Goal: Task Accomplishment & Management: Complete application form

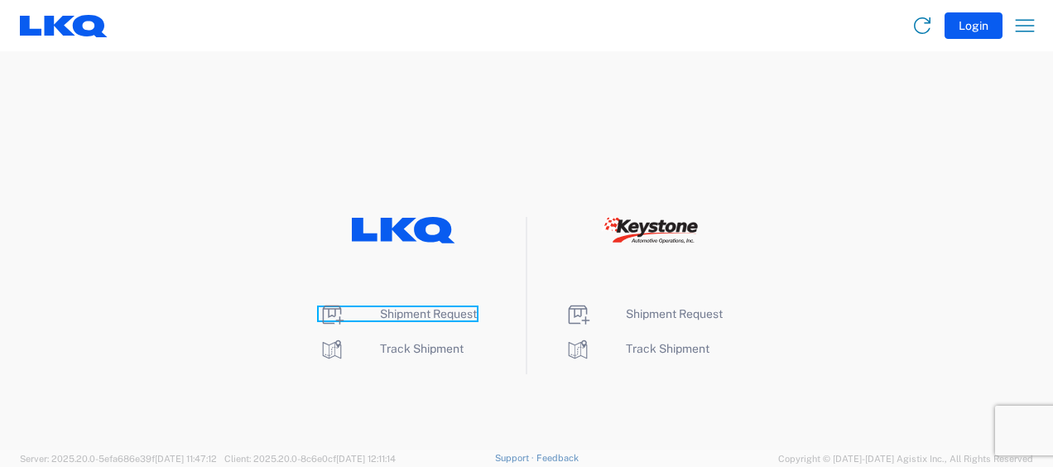
click at [426, 309] on span "Shipment Request" at bounding box center [428, 313] width 97 height 13
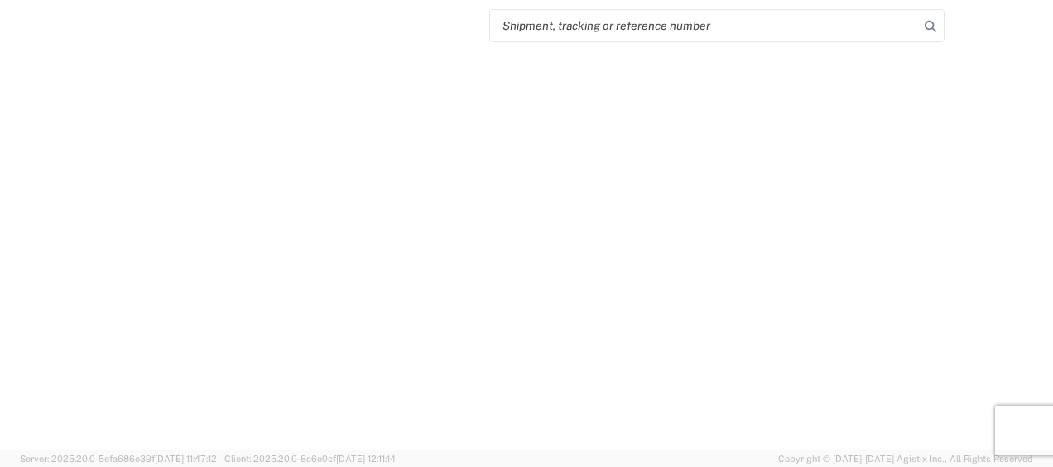
select select "FULL"
select select "LBS"
select select "IN"
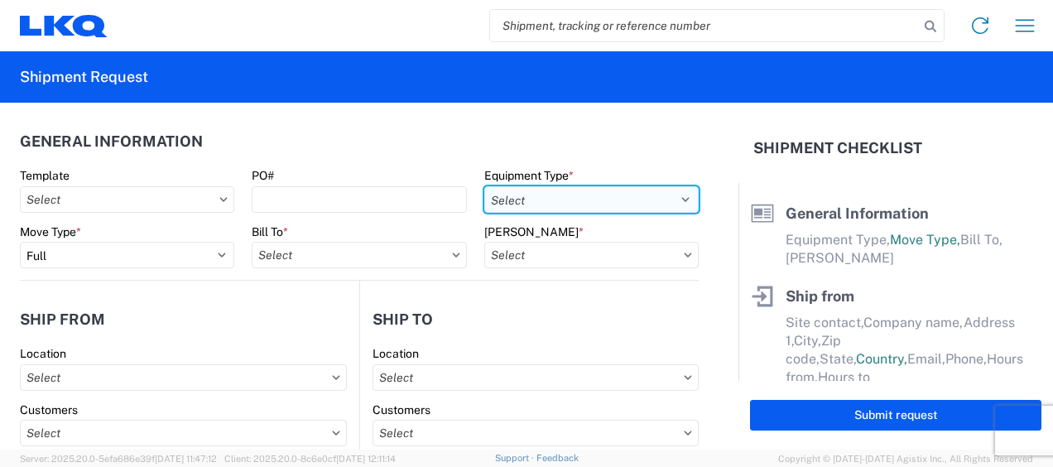
click at [632, 199] on select "Select 53’ Dry Van Flatbed Dropdeck (van) Lowboy (flatbed) Rail" at bounding box center [591, 199] width 214 height 27
select select "STDV"
click at [484, 186] on select "Select 53’ Dry Van Flatbed Dropdeck (van) Lowboy (flatbed) Rail" at bounding box center [591, 199] width 214 height 27
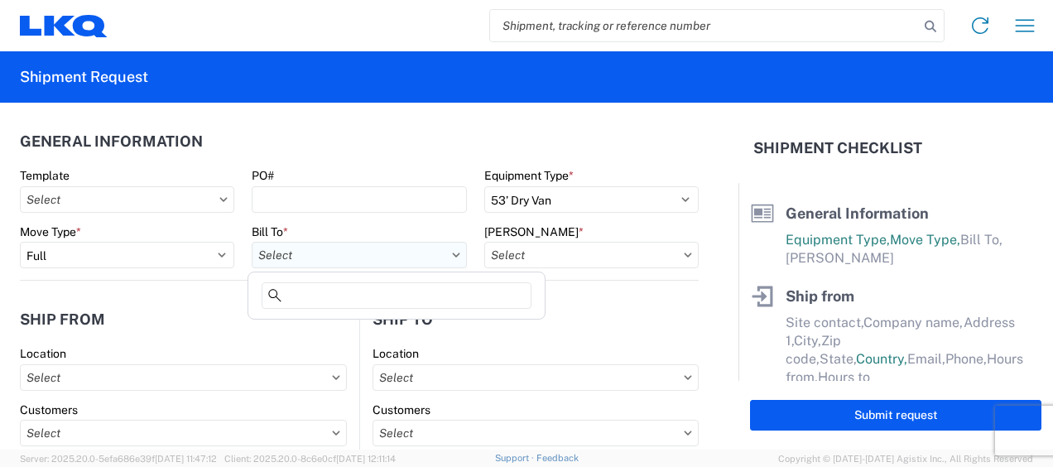
click at [355, 253] on input "text" at bounding box center [359, 255] width 214 height 27
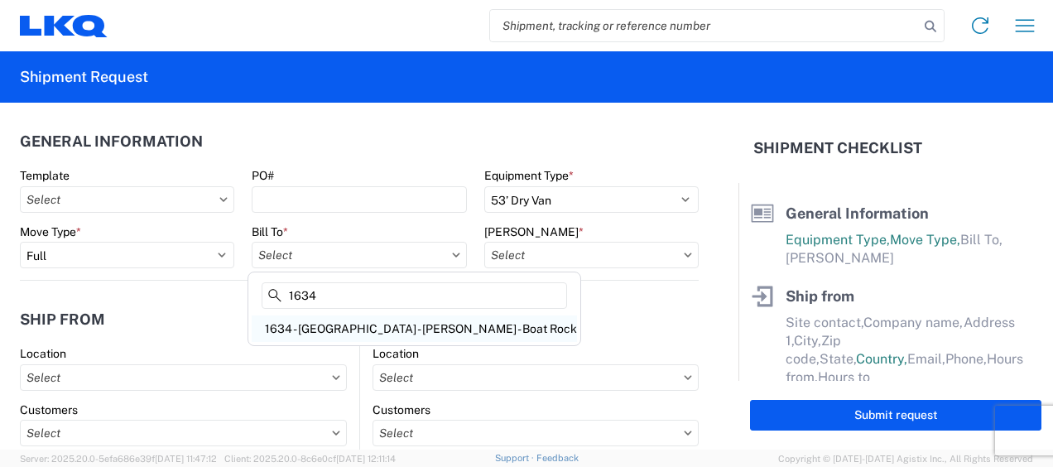
type input "1634"
click at [359, 325] on div "1634 - Atlanta - Knopf - Boat Rock" at bounding box center [414, 329] width 325 height 27
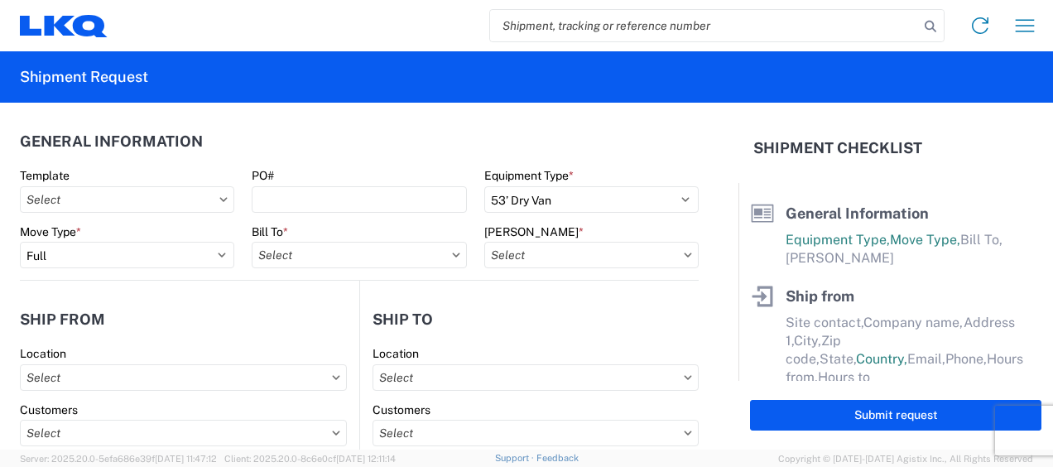
type input "1634 - Atlanta - Knopf - Boat Rock"
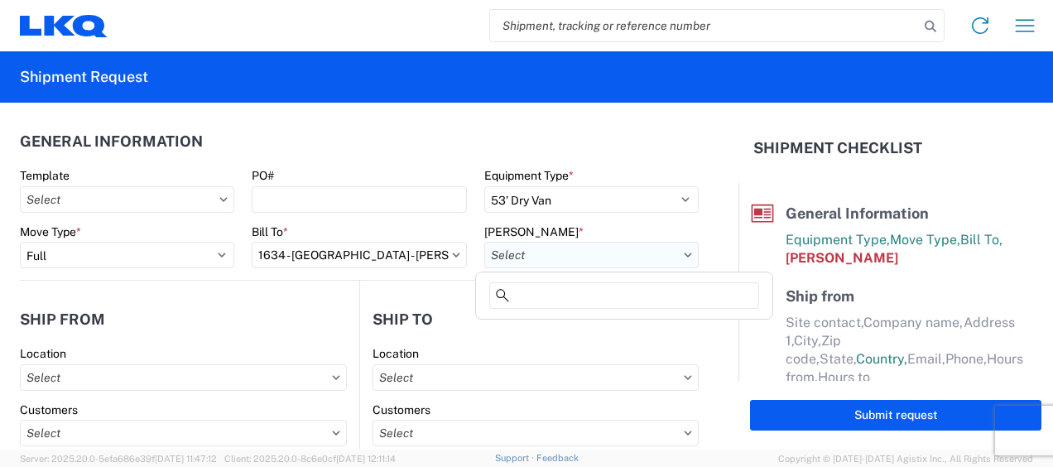
click at [634, 251] on input "text" at bounding box center [591, 255] width 214 height 27
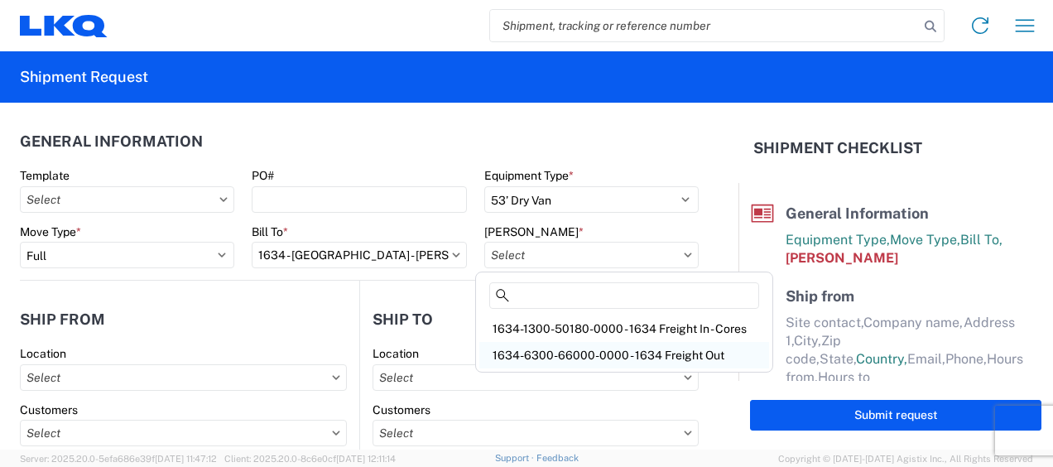
click at [642, 353] on div "1634-6300-66000-0000 - 1634 Freight Out" at bounding box center [624, 355] width 290 height 27
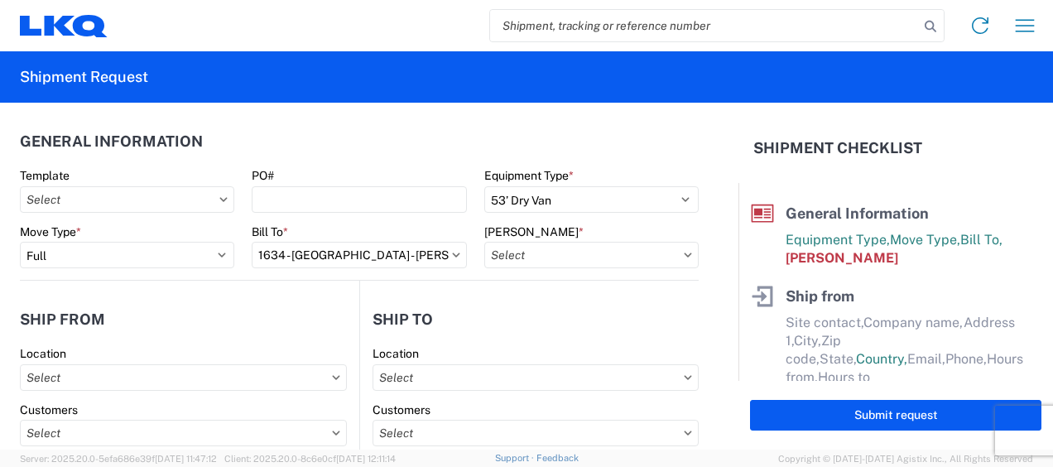
type input "1634-6300-66000-0000 - 1634 Freight Out"
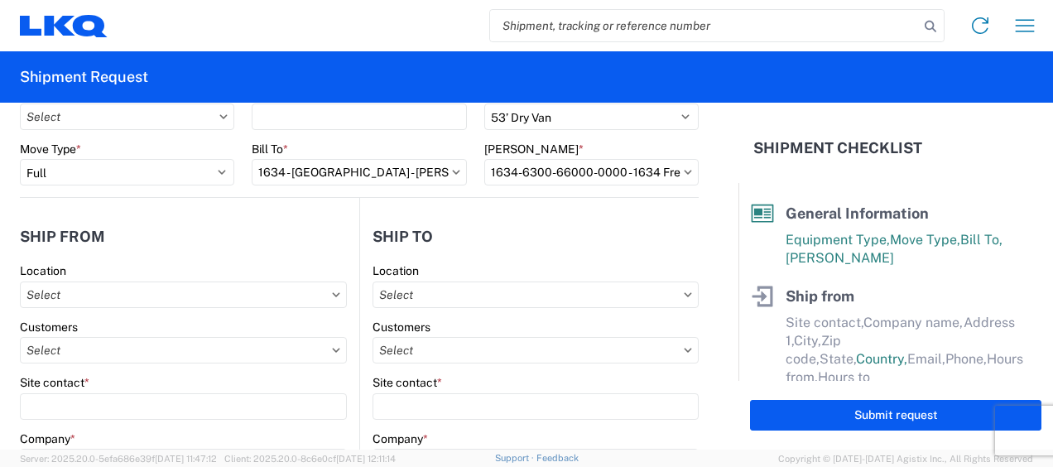
scroll to position [166, 0]
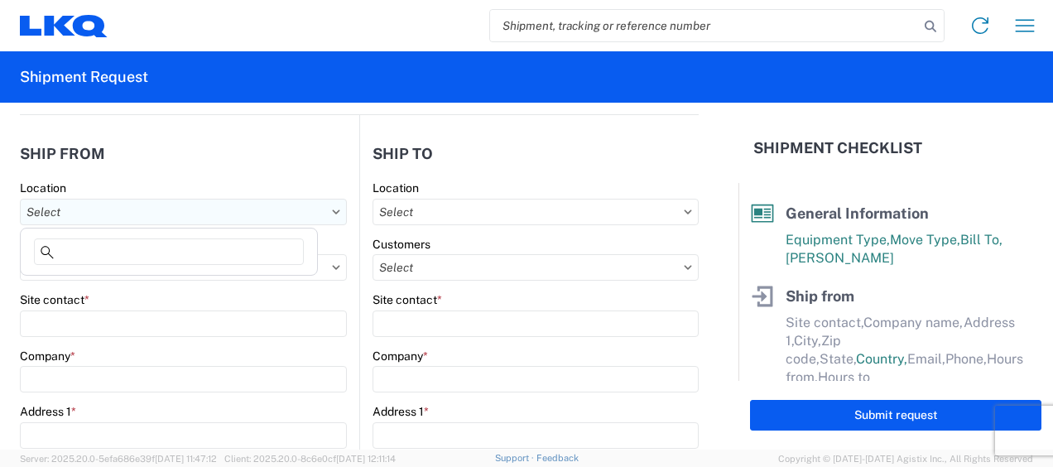
click at [108, 208] on input "text" at bounding box center [183, 212] width 327 height 27
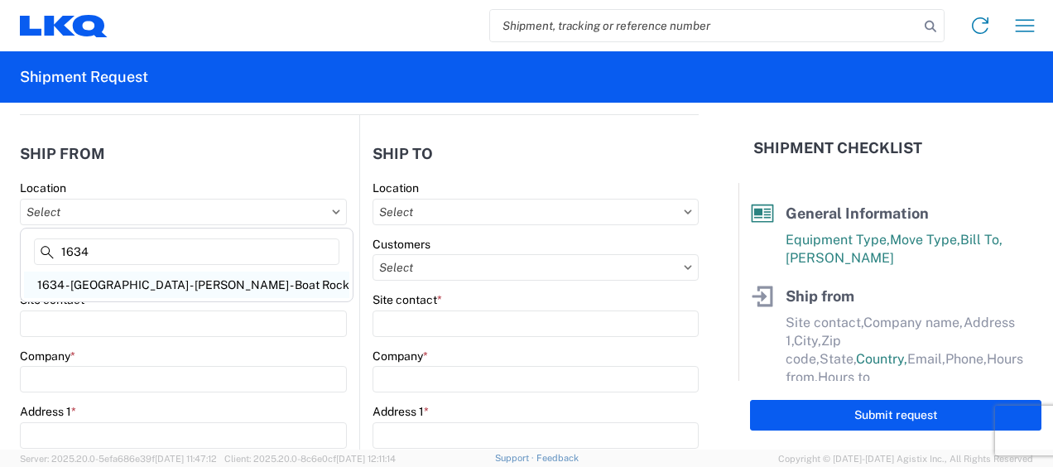
type input "1634"
click at [147, 284] on div "1634 - Atlanta - Knopf - Boat Rock" at bounding box center [186, 285] width 325 height 27
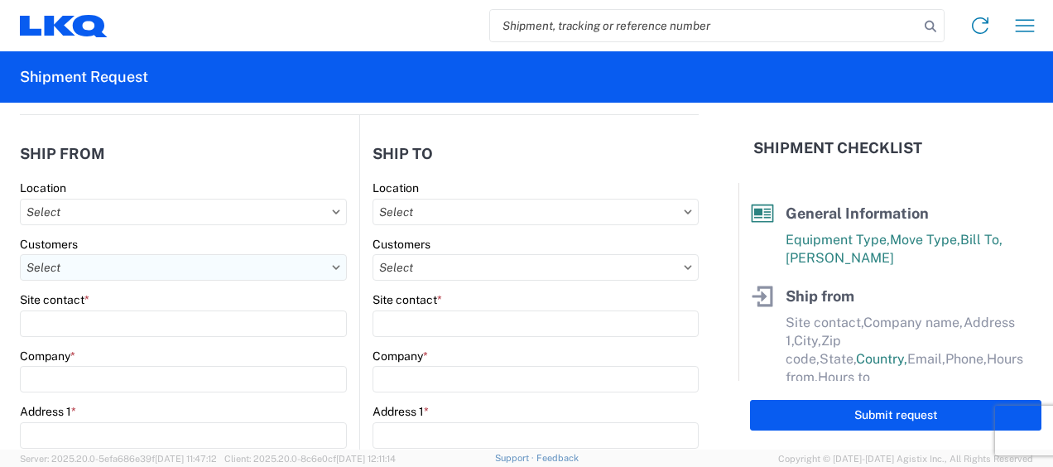
type input "1634 - Atlanta - Knopf - Boat Rock"
type input "LKQ Corporation"
type input "6320 Boat Rock Blvd SW"
type input "Atlanta"
type input "30336"
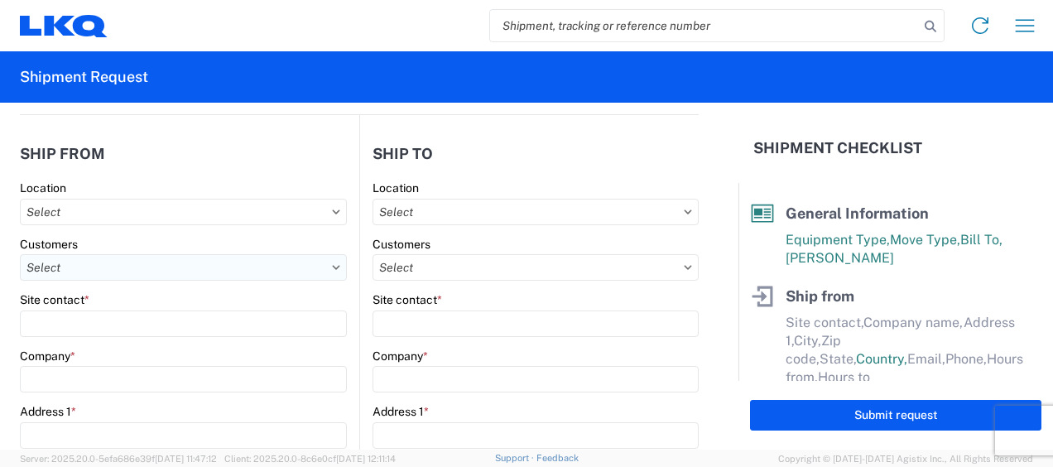
select select "GA"
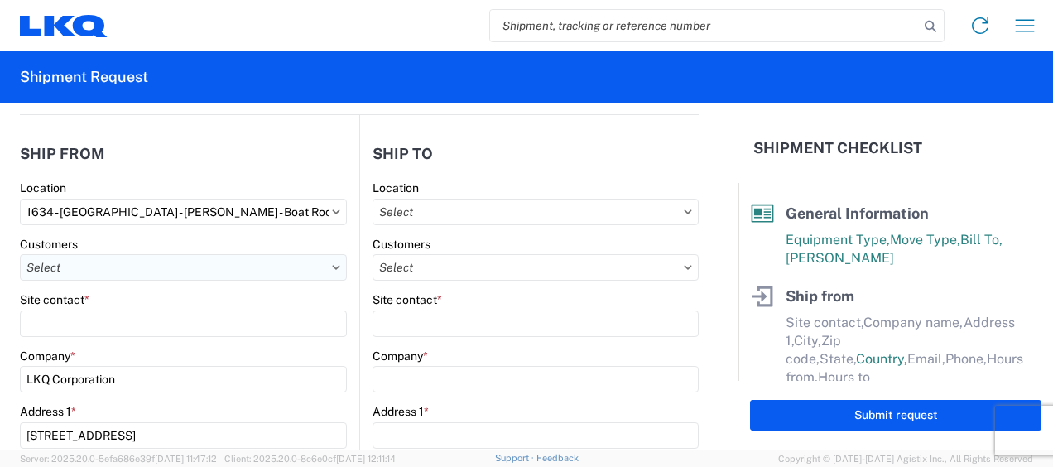
select select "US"
type input "678-399-8501"
type input "00:00"
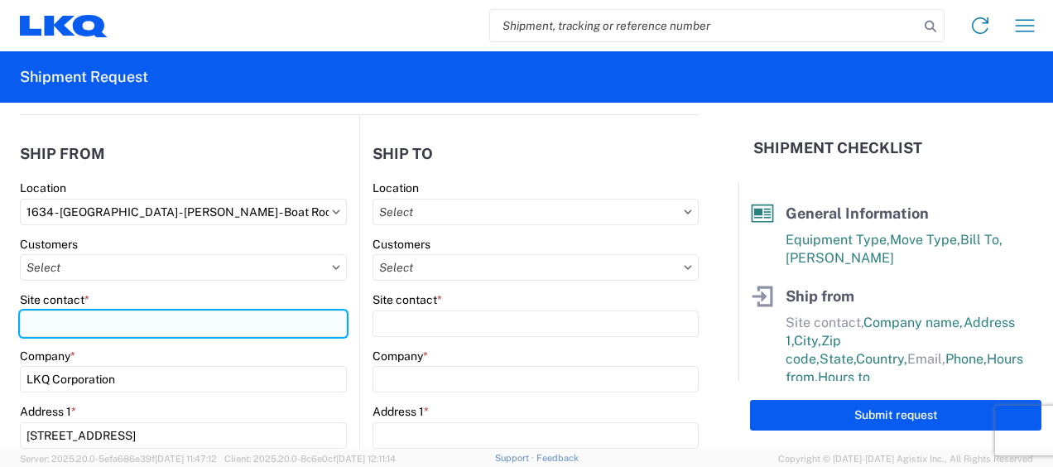
click at [68, 324] on input "Site contact *" at bounding box center [183, 324] width 327 height 27
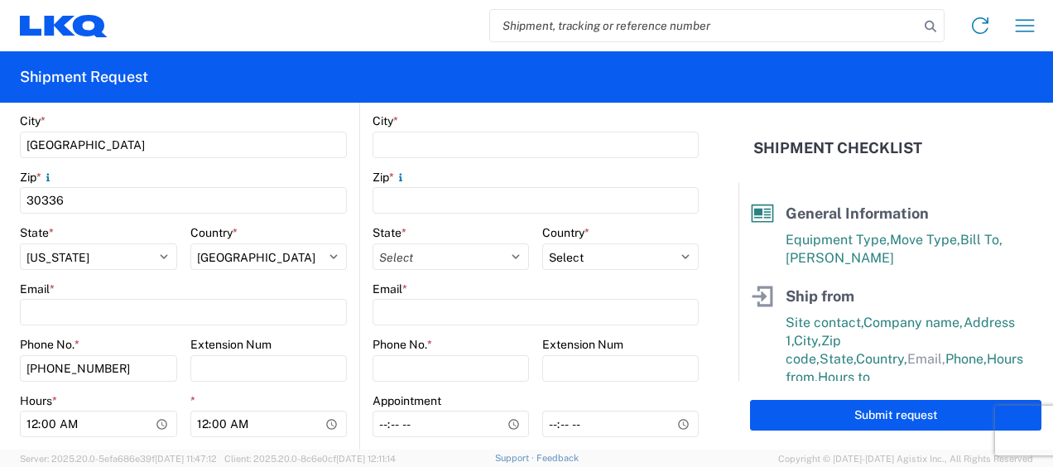
scroll to position [580, 0]
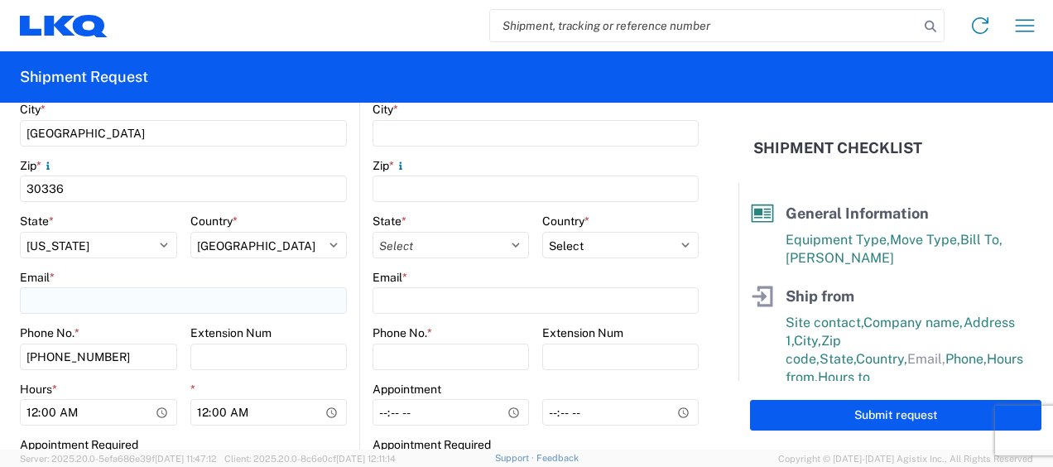
type input "jason v"
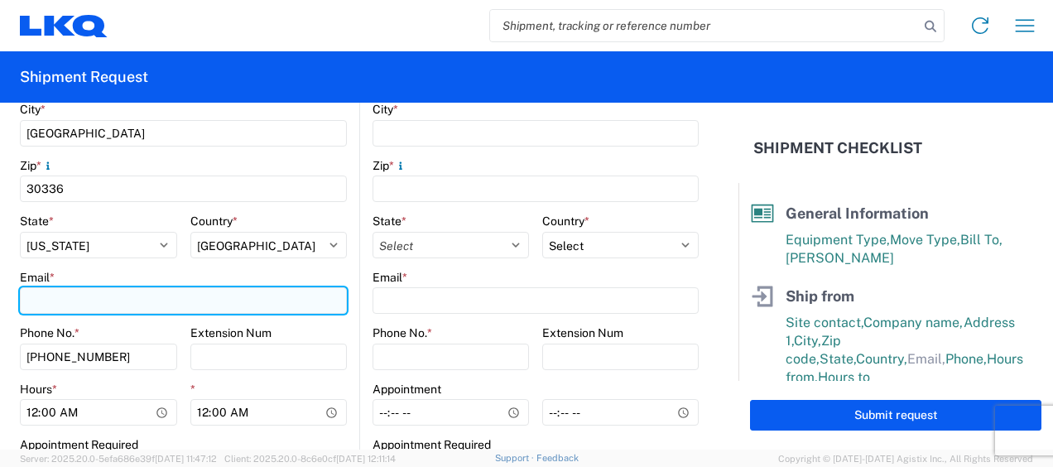
click at [116, 296] on input "Email *" at bounding box center [183, 300] width 327 height 27
type input "mjvoyles@lkqcorp.com"
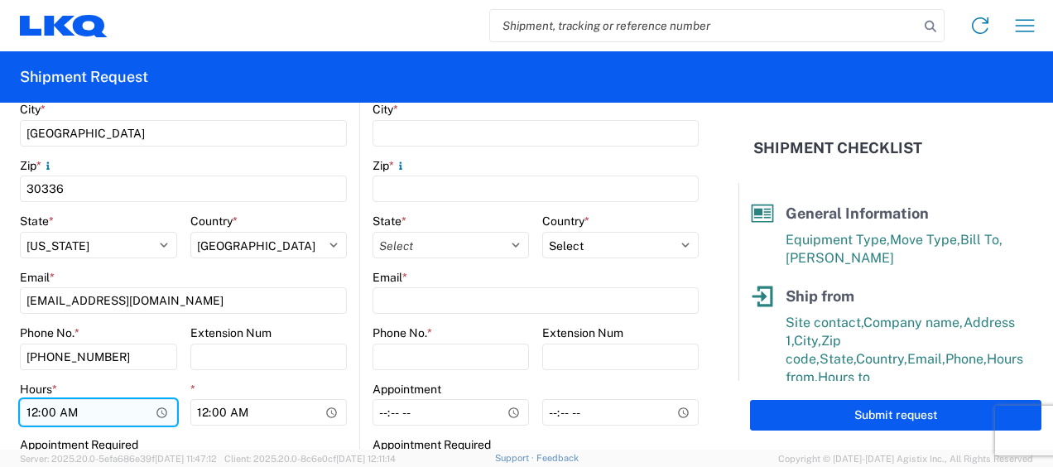
click at [31, 411] on input "00:00" at bounding box center [98, 412] width 157 height 27
type input "07:00"
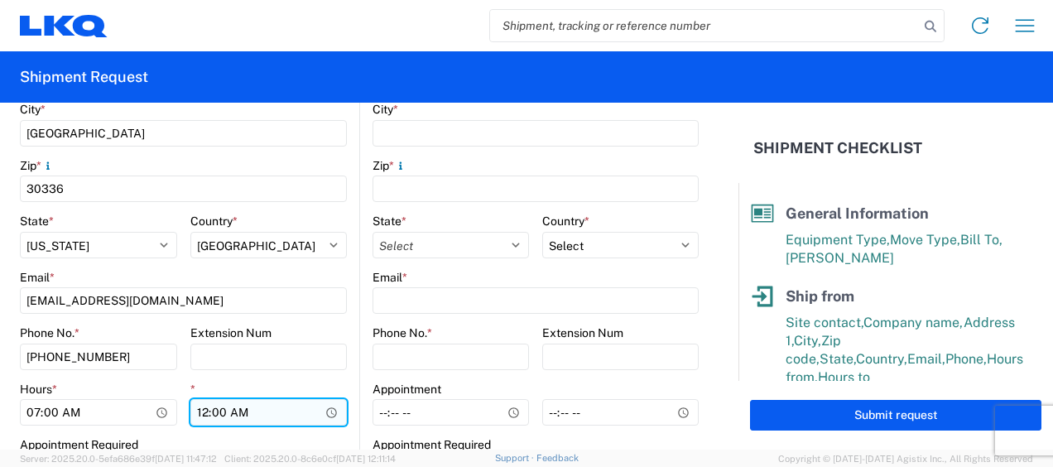
click at [199, 405] on input "00:00" at bounding box center [268, 412] width 157 height 27
type input "11:00"
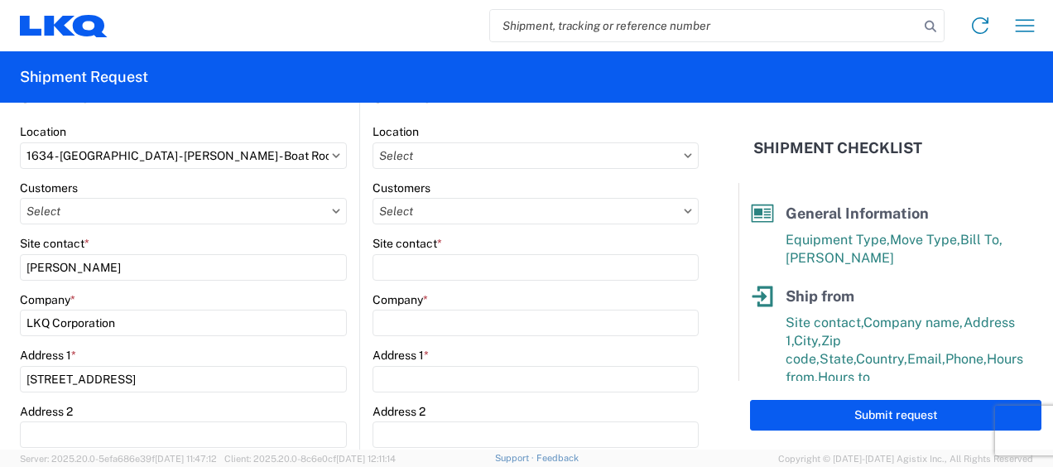
scroll to position [166, 0]
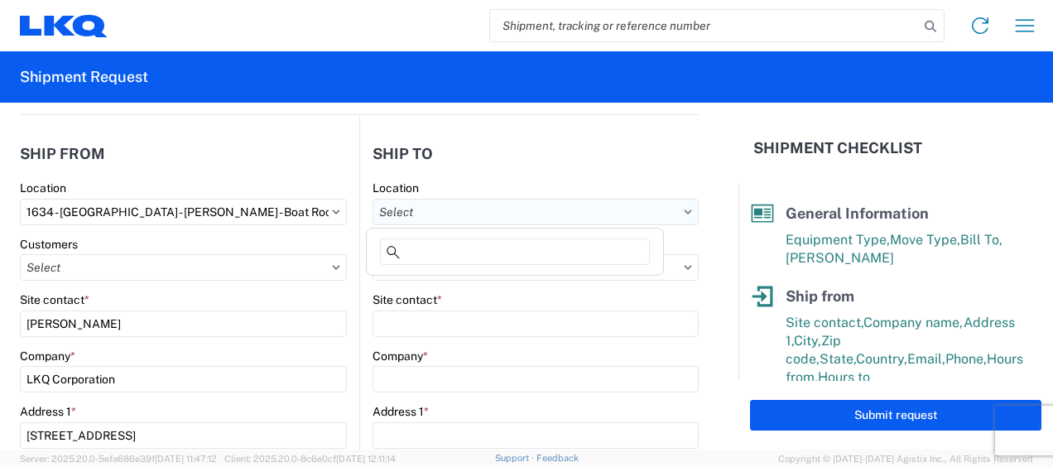
click at [636, 206] on input "text" at bounding box center [536, 212] width 326 height 27
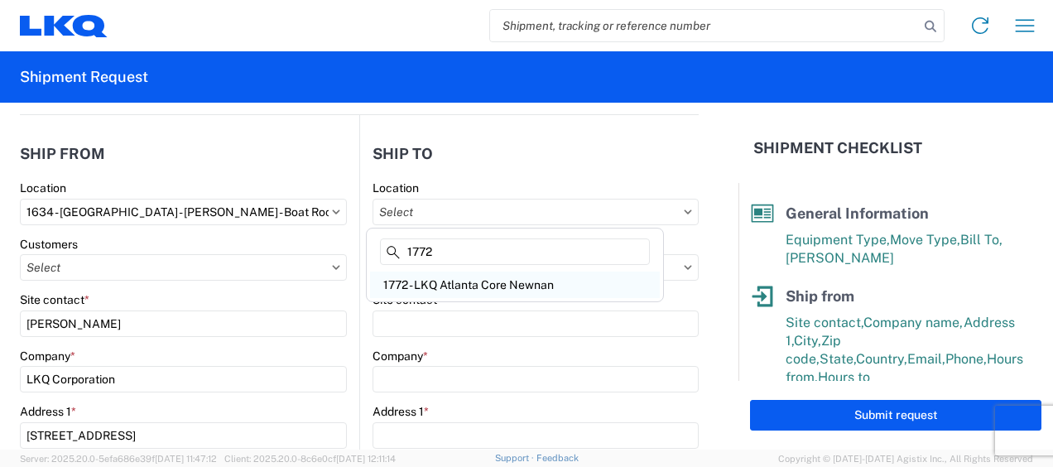
type input "1772"
click at [469, 283] on div "1772 - LKQ Atlanta Core Newnan" at bounding box center [515, 285] width 290 height 27
type input "1772 - LKQ Atlanta Core Newnan"
type input "LKQ Corporation"
type input "32 Dart Rd"
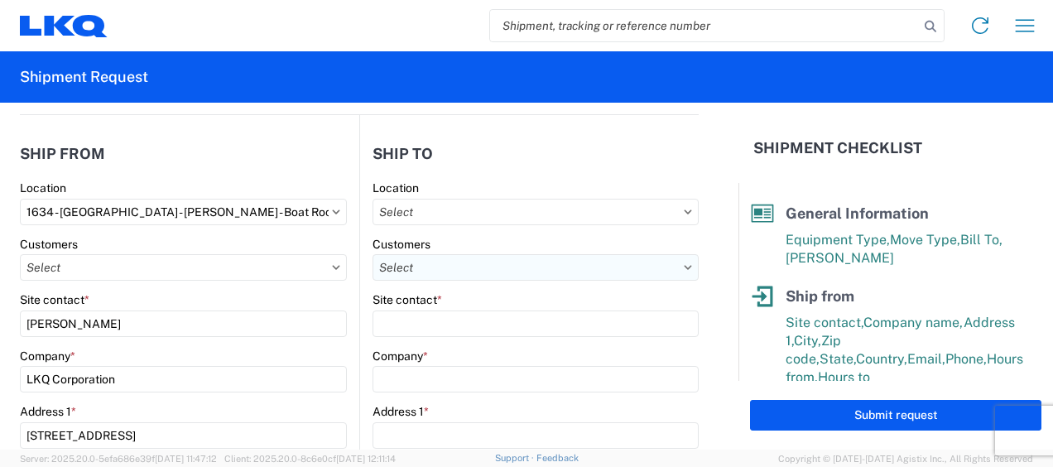
type input "Newnan"
type input "30265"
select select "US"
type input "678-854-9960"
type input "06:00"
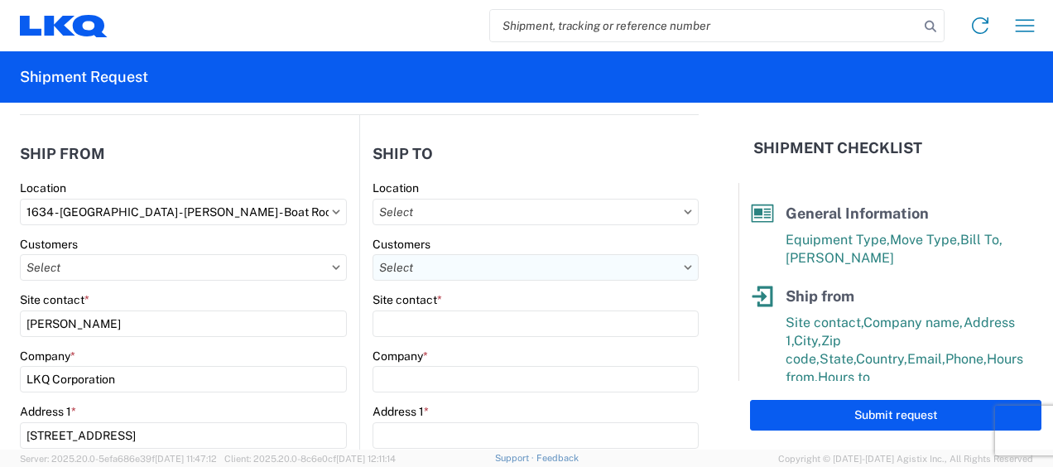
type input "14:30"
select select
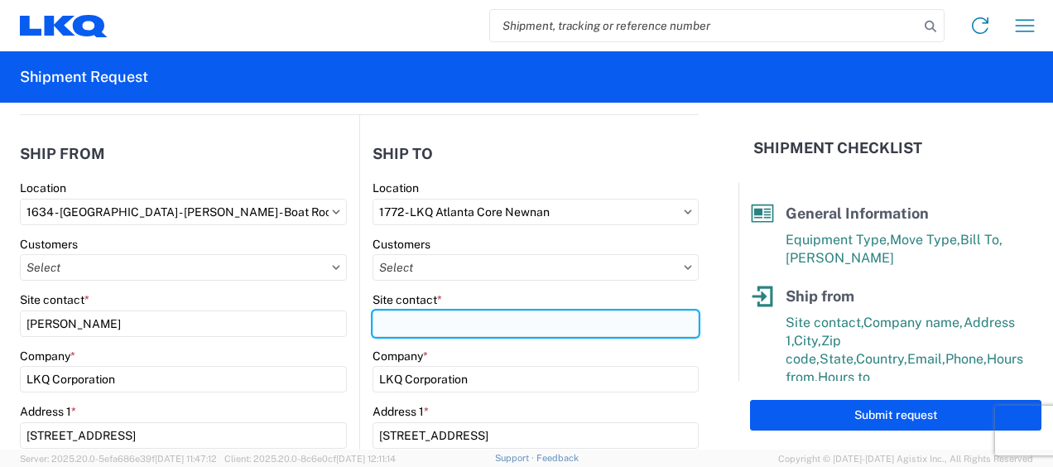
click at [411, 322] on input "Site contact *" at bounding box center [536, 324] width 326 height 27
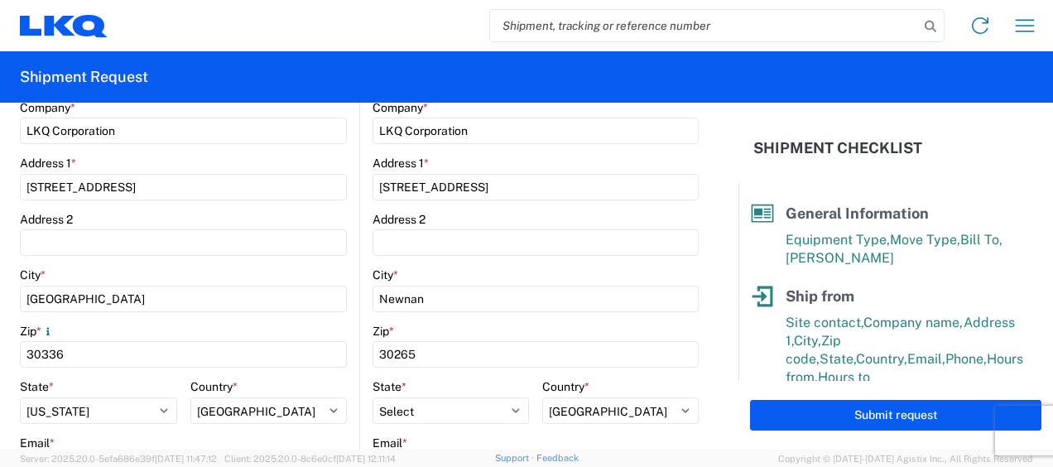
scroll to position [497, 0]
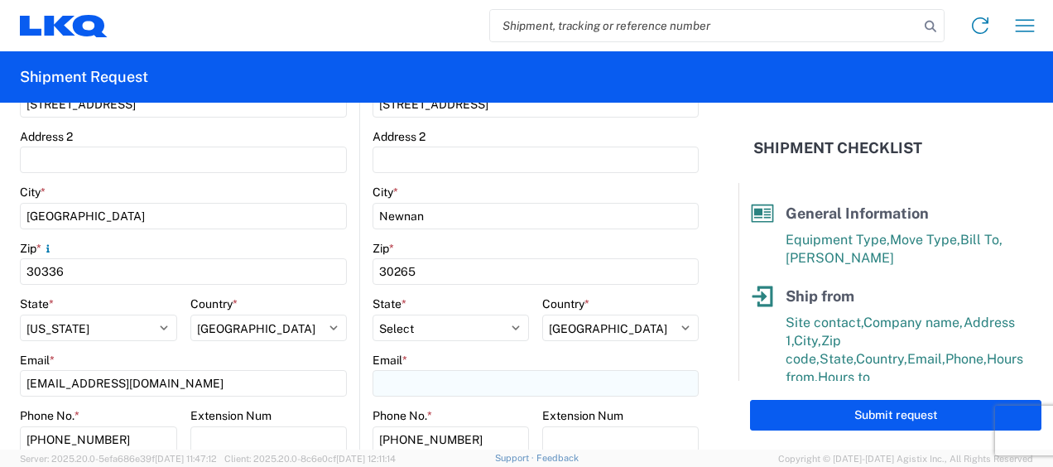
type input "brian schmidt"
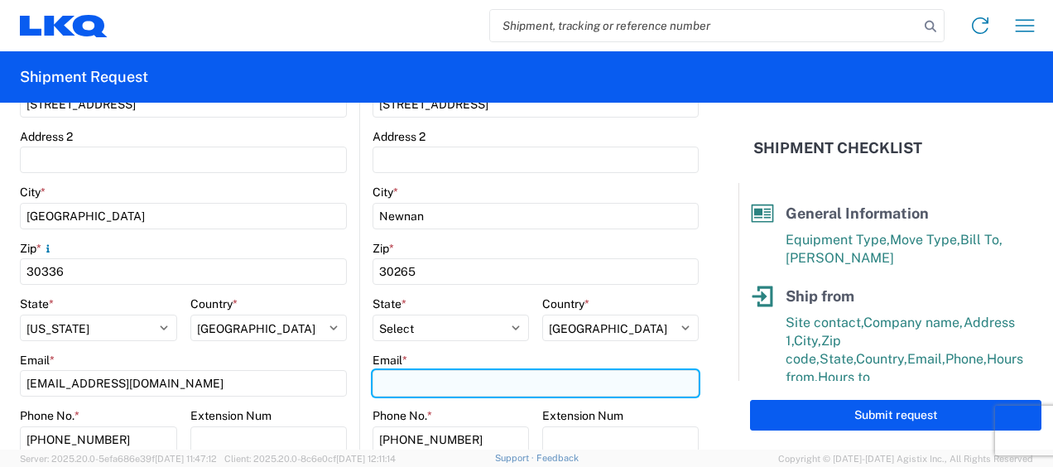
click at [439, 383] on input "Email *" at bounding box center [536, 383] width 326 height 27
type input "jbschmidt@lkqcorp.com"
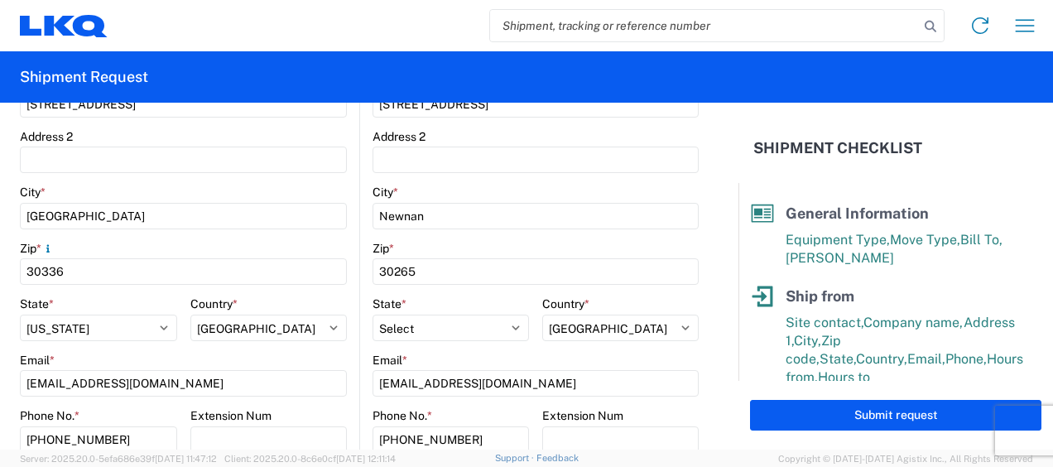
type input "jason v"
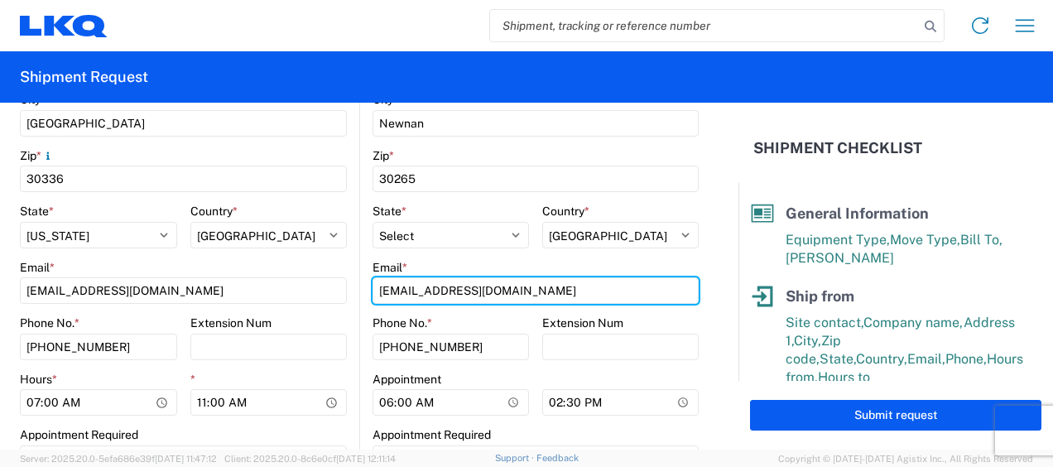
scroll to position [745, 0]
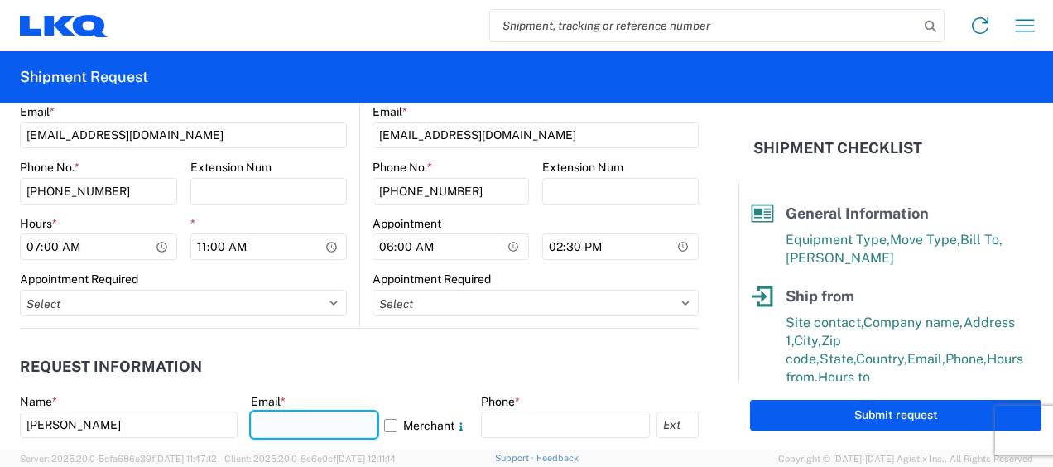
click at [323, 422] on input "text" at bounding box center [315, 425] width 128 height 27
type input "mjvoyles@lkqcorp.com"
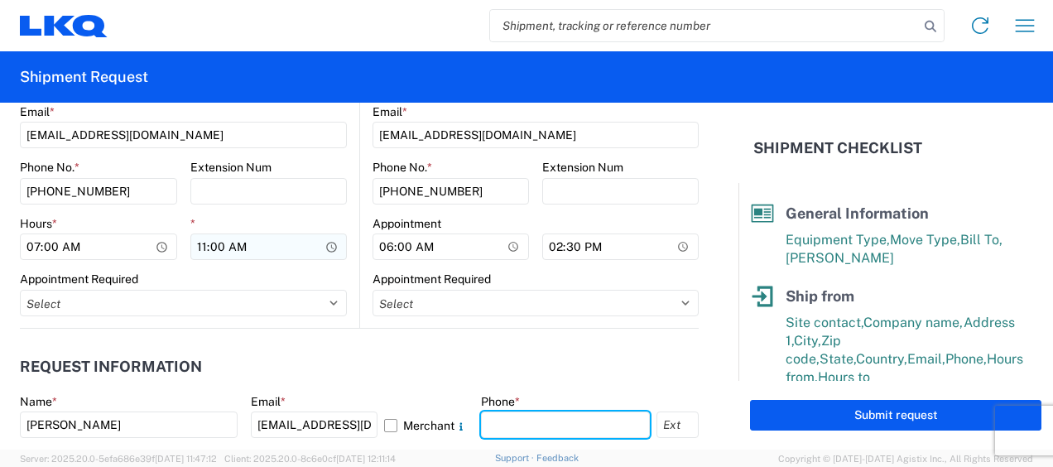
type input "6783998501"
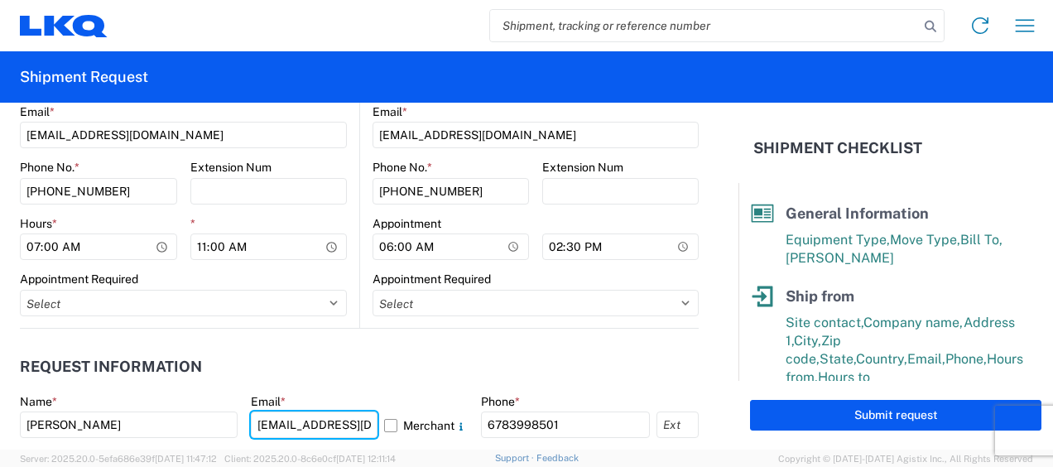
scroll to position [911, 0]
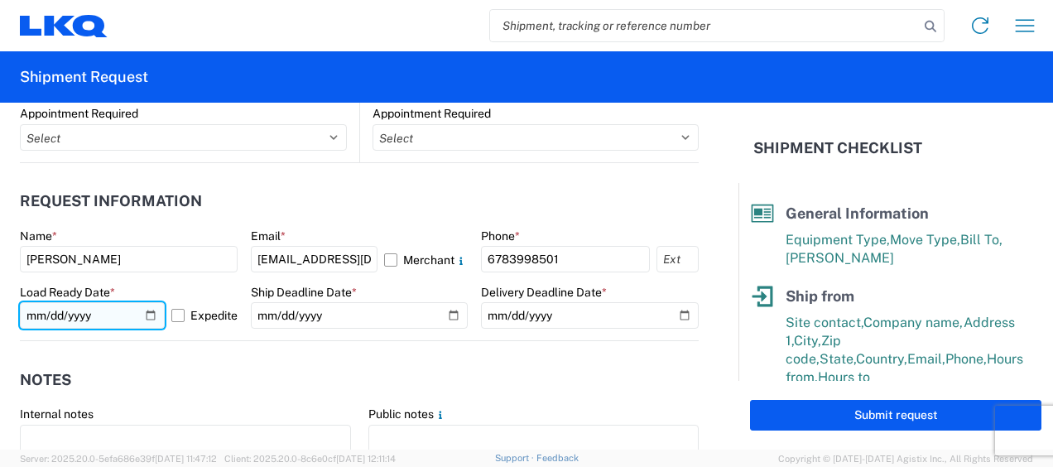
click at [49, 316] on input "2025-10-09" at bounding box center [92, 315] width 145 height 27
type input "2025-10-08"
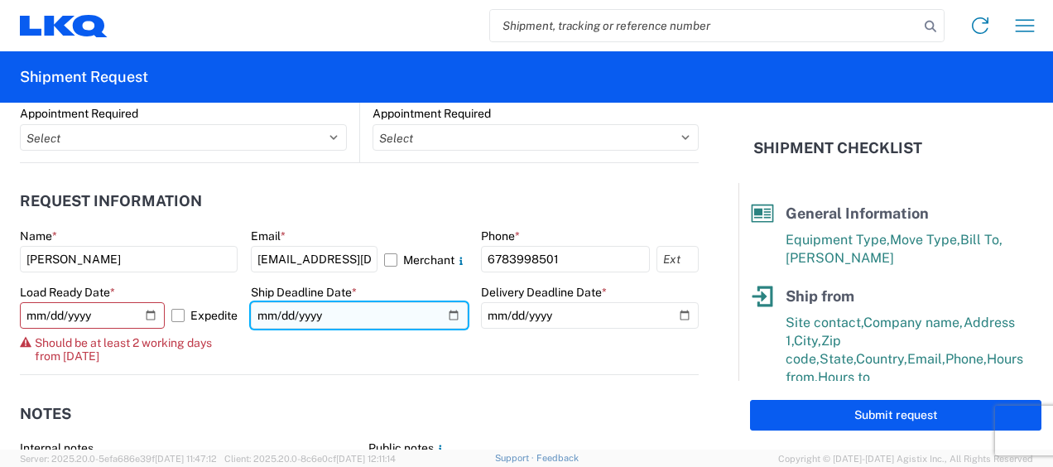
click at [258, 315] on input "date" at bounding box center [360, 315] width 218 height 27
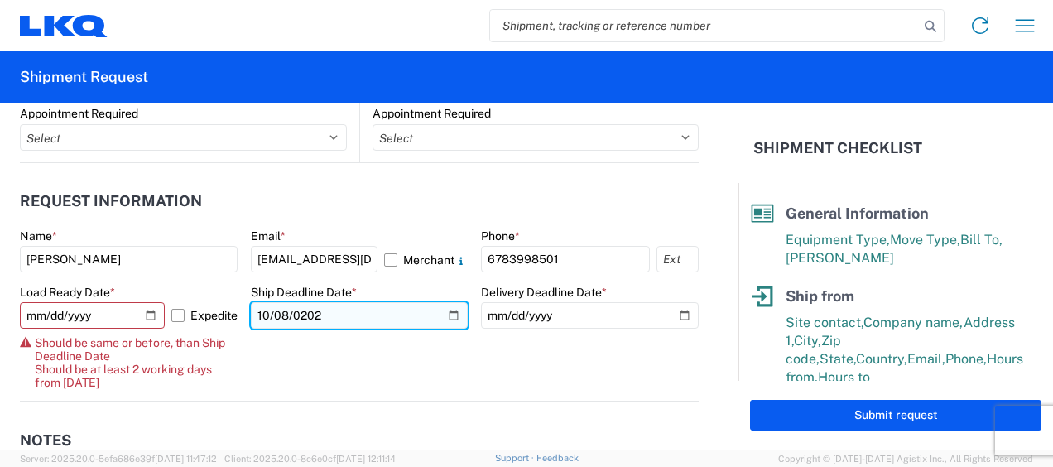
type input "2025-10-08"
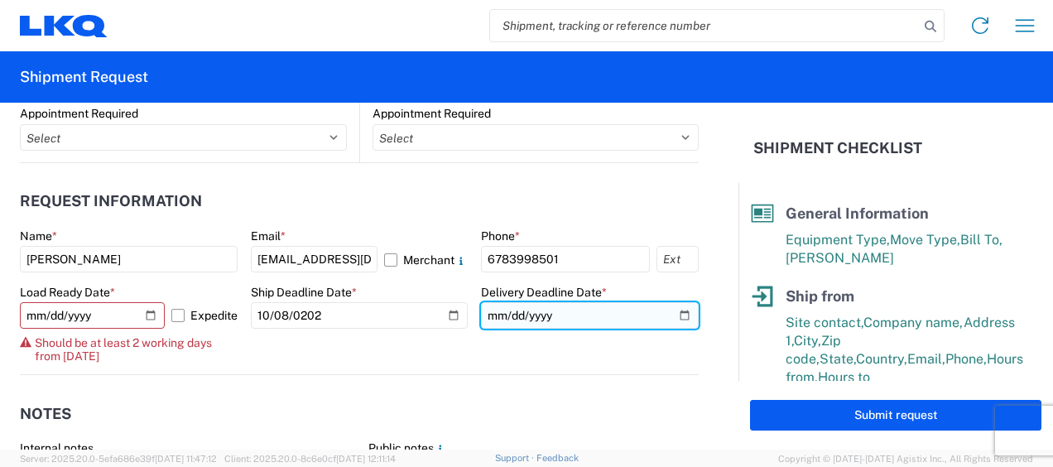
click at [494, 313] on input "date" at bounding box center [590, 315] width 218 height 27
type input "2025-10-09"
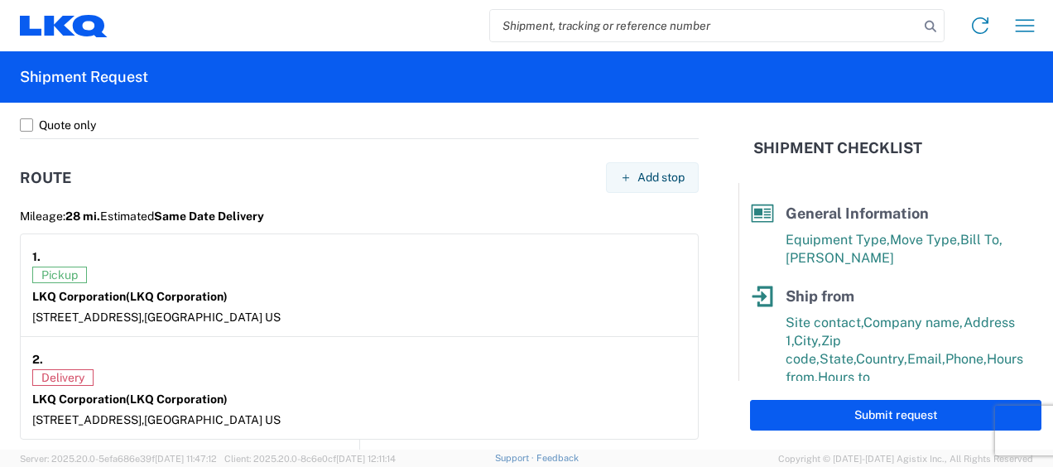
scroll to position [1491, 0]
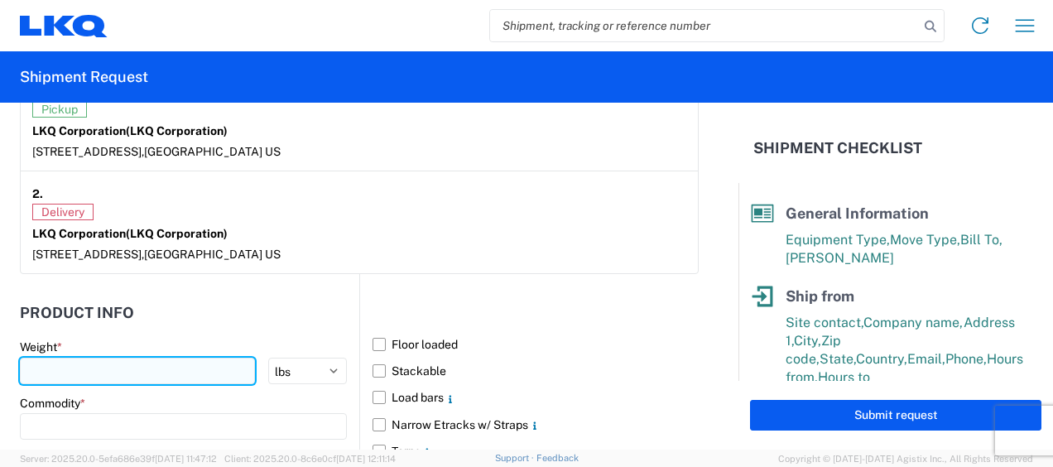
click at [146, 363] on input "number" at bounding box center [137, 371] width 235 height 27
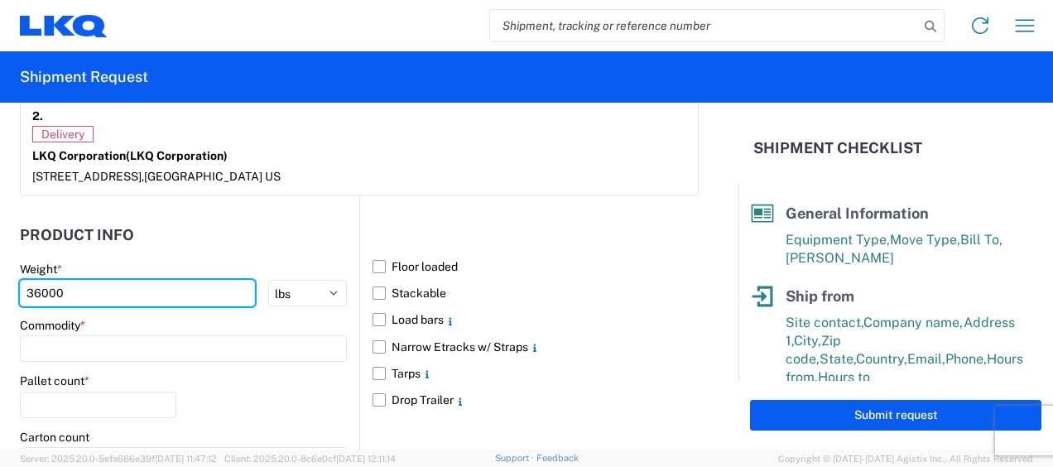
scroll to position [1656, 0]
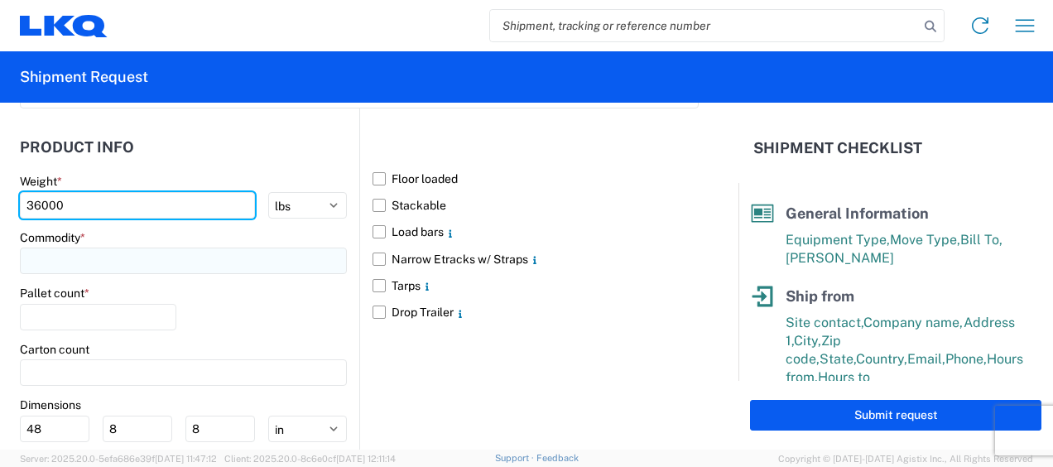
type input "36000"
click at [194, 261] on input at bounding box center [183, 261] width 327 height 27
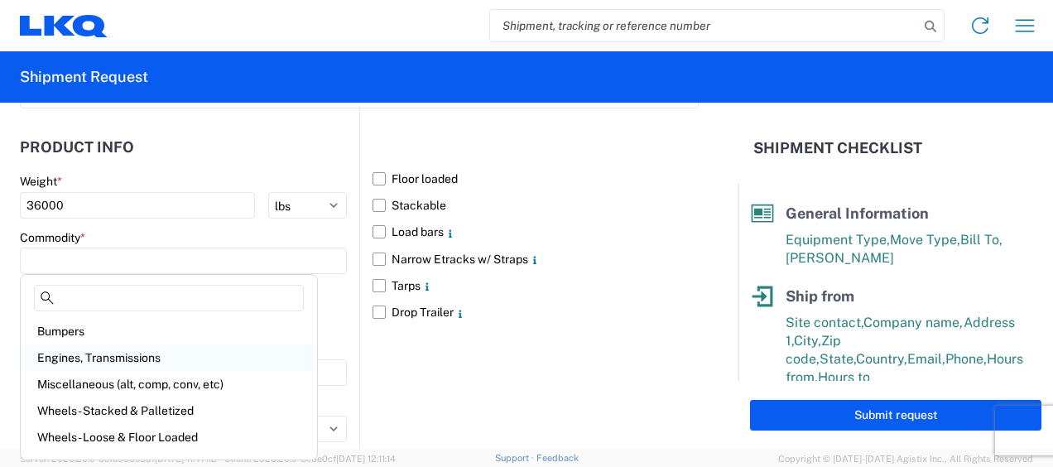
click at [122, 355] on div "Engines, Transmissions" at bounding box center [169, 358] width 290 height 27
type input "Engines, Transmissions"
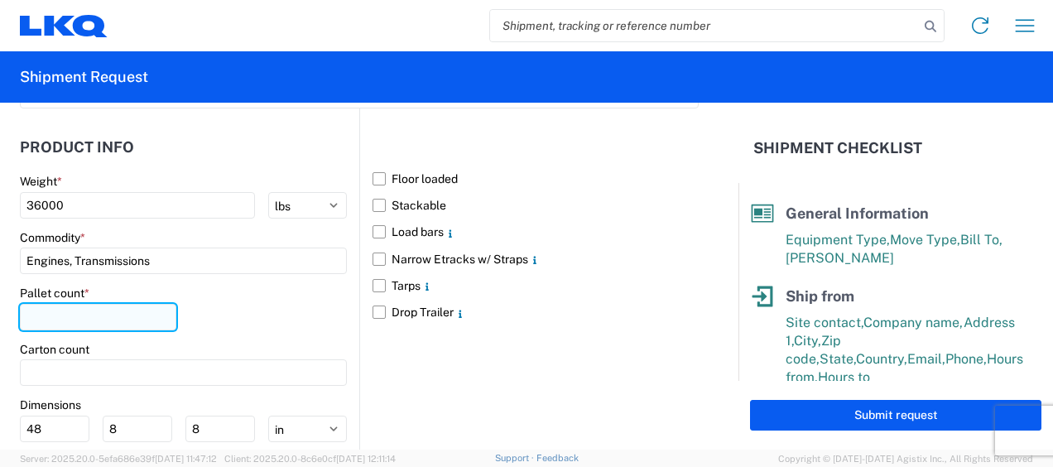
click at [79, 316] on input "number" at bounding box center [98, 317] width 157 height 27
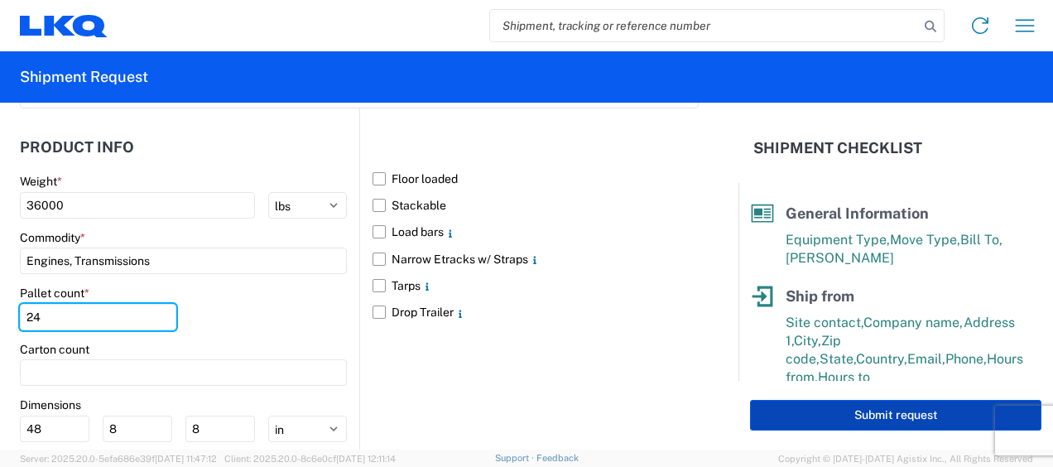
type input "24"
click at [872, 422] on button "Submit request" at bounding box center [896, 415] width 292 height 31
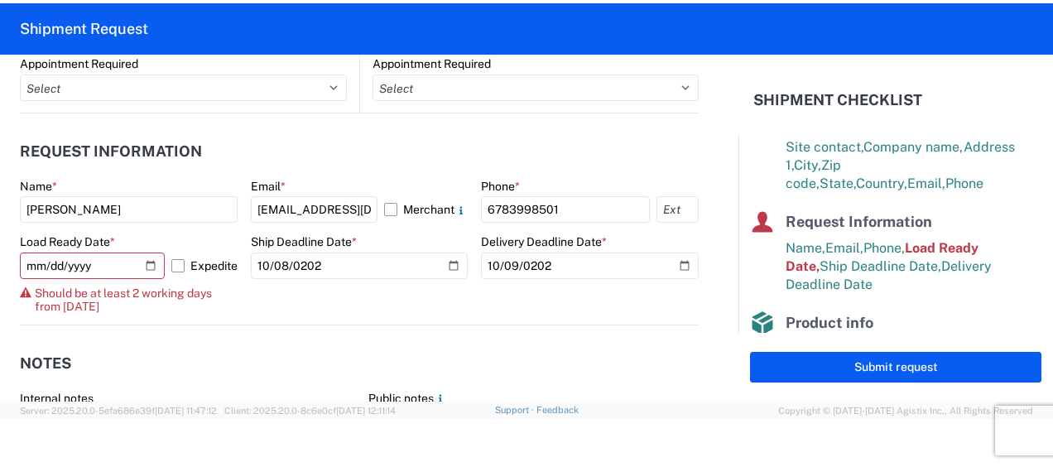
scroll to position [827, 0]
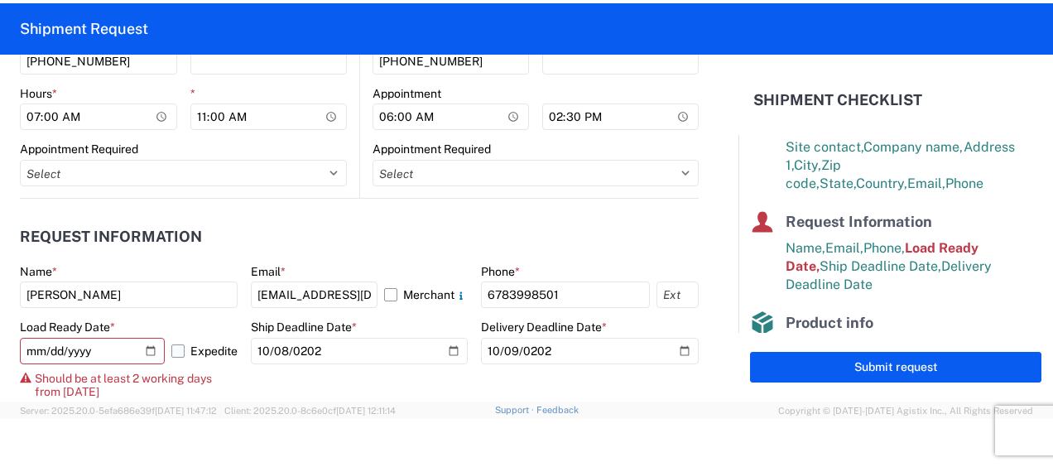
click at [174, 345] on label "Expedite" at bounding box center [204, 351] width 66 height 27
click at [0, 0] on input "Expedite" at bounding box center [0, 0] width 0 height 0
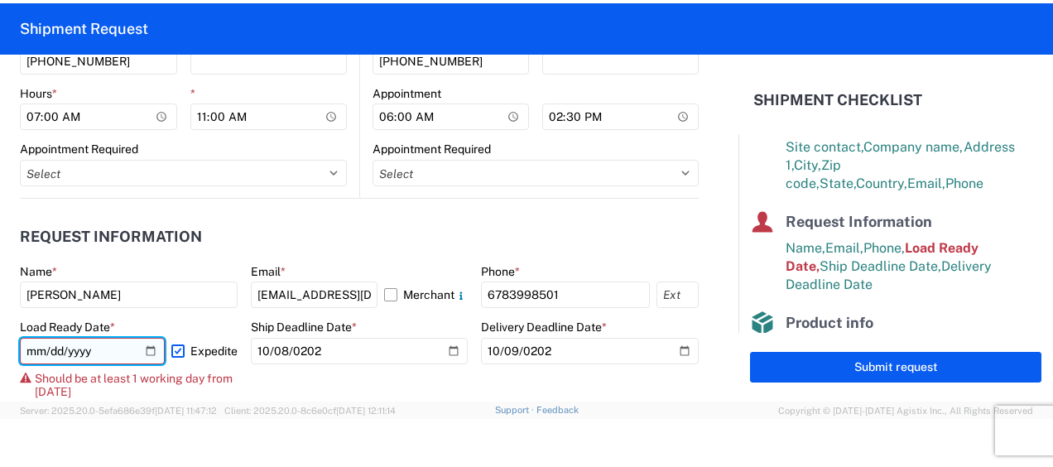
click at [47, 346] on input "2025-10-08" at bounding box center [92, 351] width 145 height 27
type input "2025-10-09"
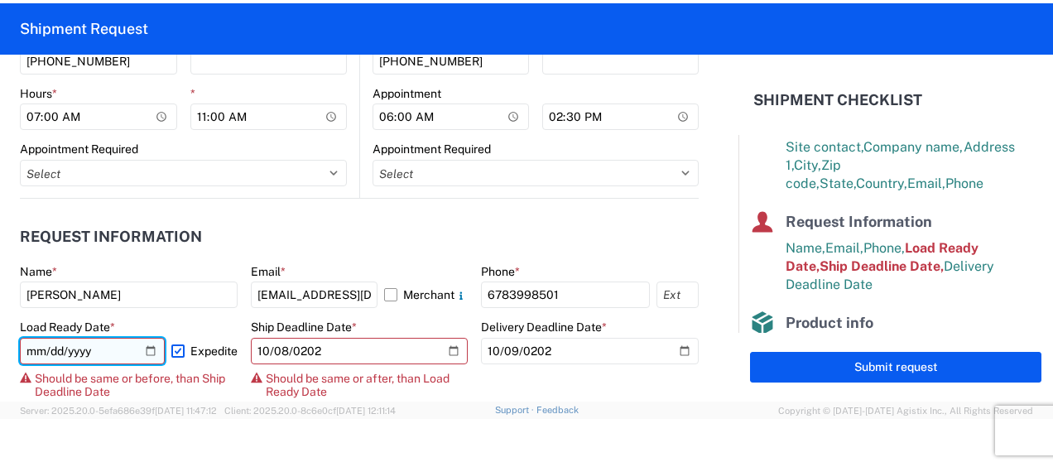
click at [47, 346] on input "2025-10-09" at bounding box center [92, 351] width 145 height 27
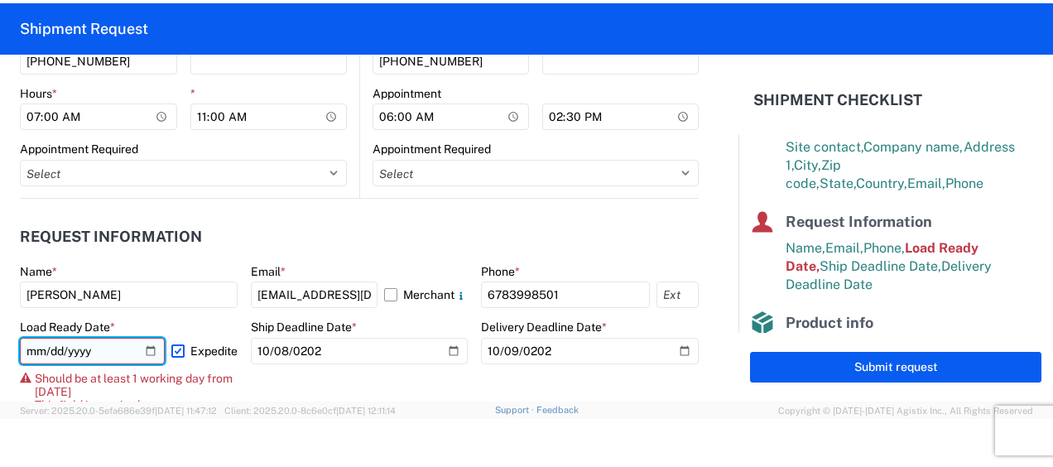
type input "2025-10-08"
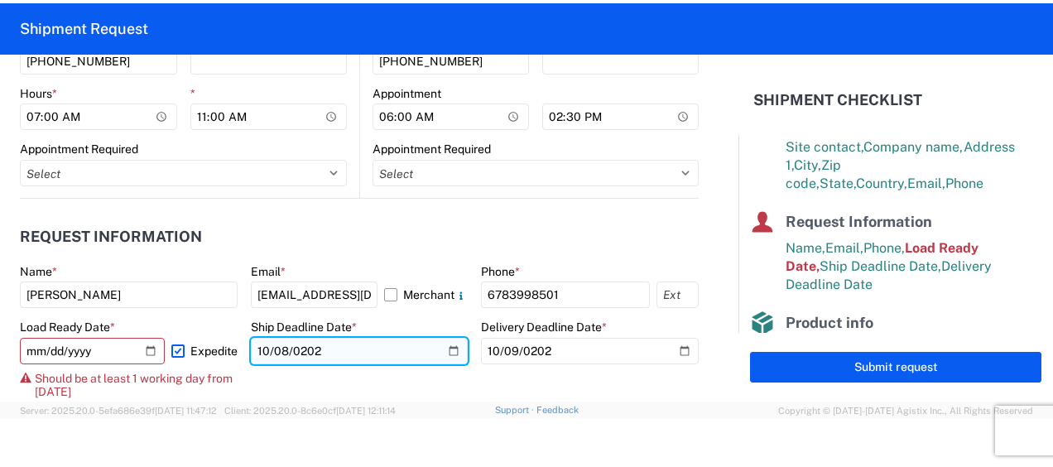
click at [279, 350] on input "2025-10-08" at bounding box center [360, 351] width 218 height 27
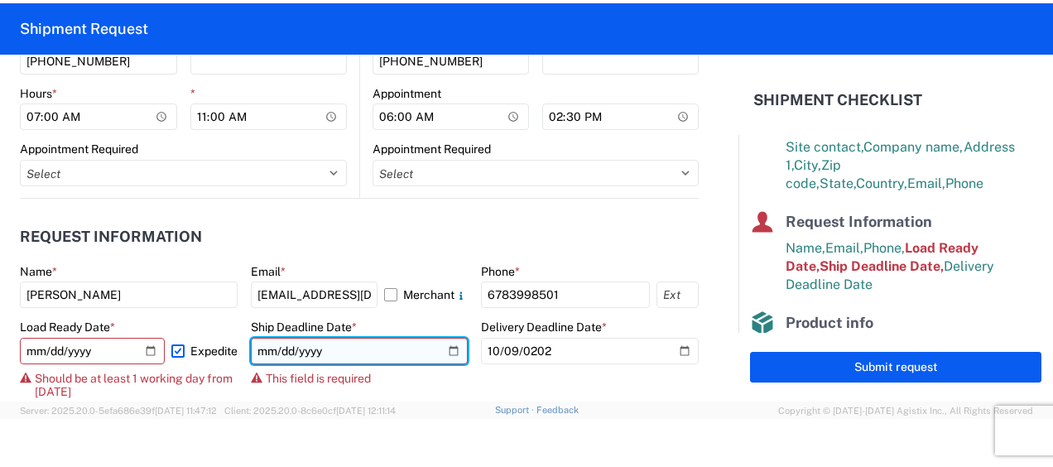
type input "2025-10-09"
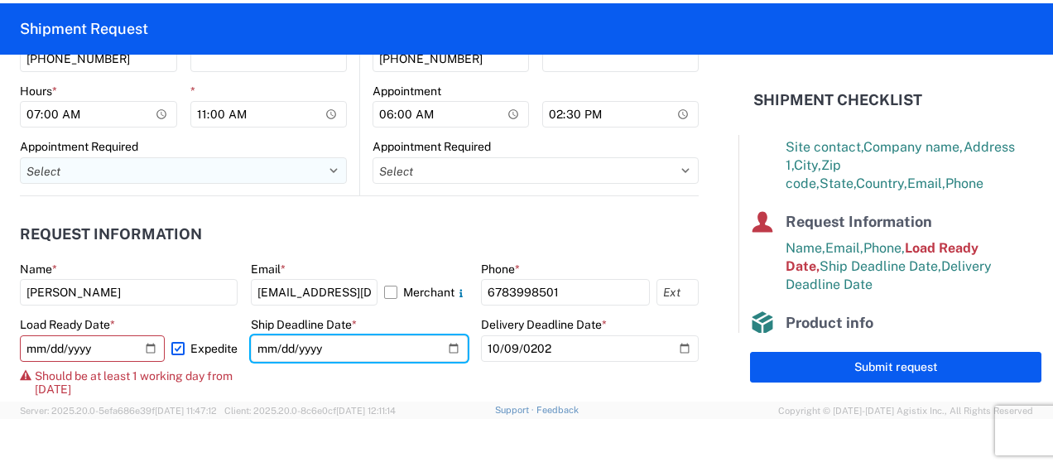
scroll to position [993, 0]
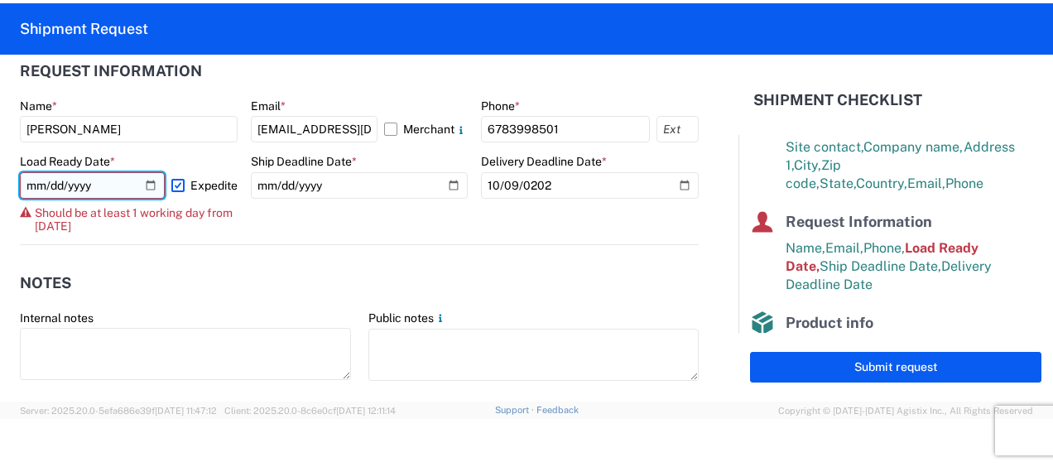
click at [50, 184] on input "2025-10-08" at bounding box center [92, 185] width 145 height 27
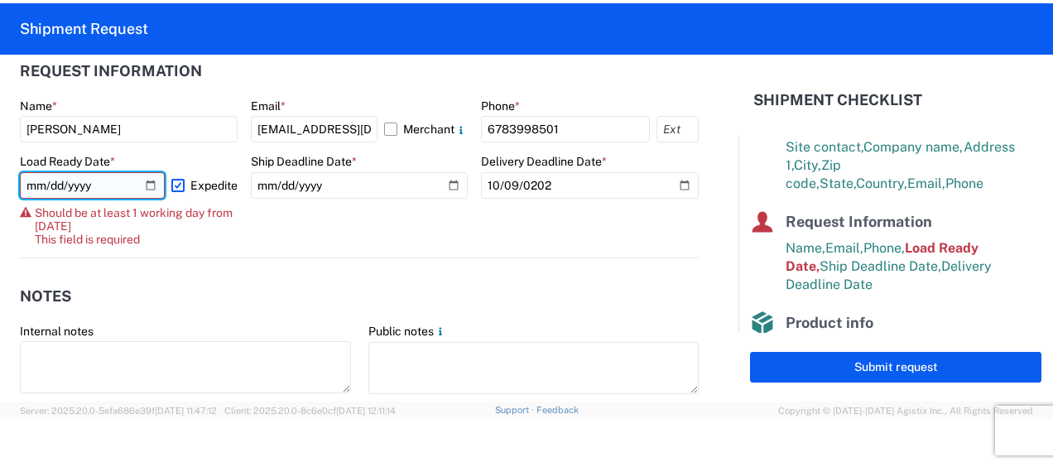
type input "2025-10-09"
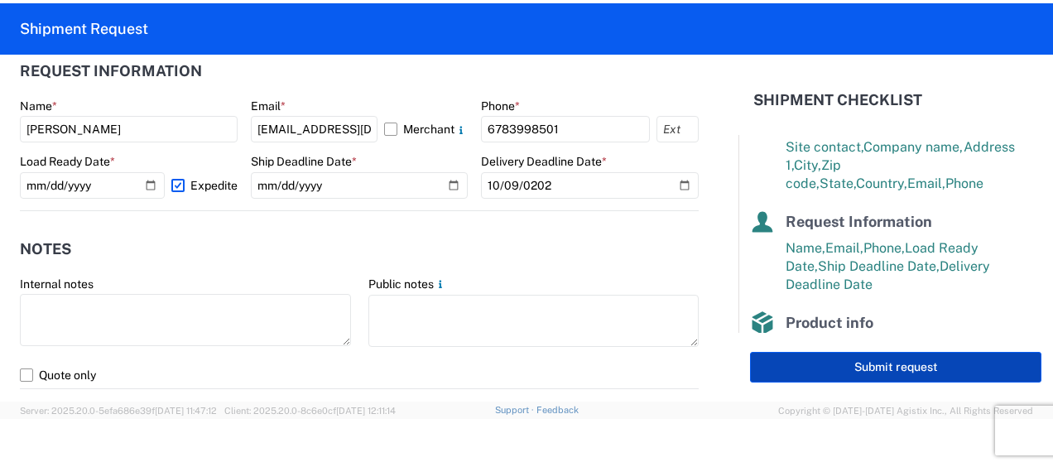
click at [884, 361] on button "Submit request" at bounding box center [896, 367] width 292 height 31
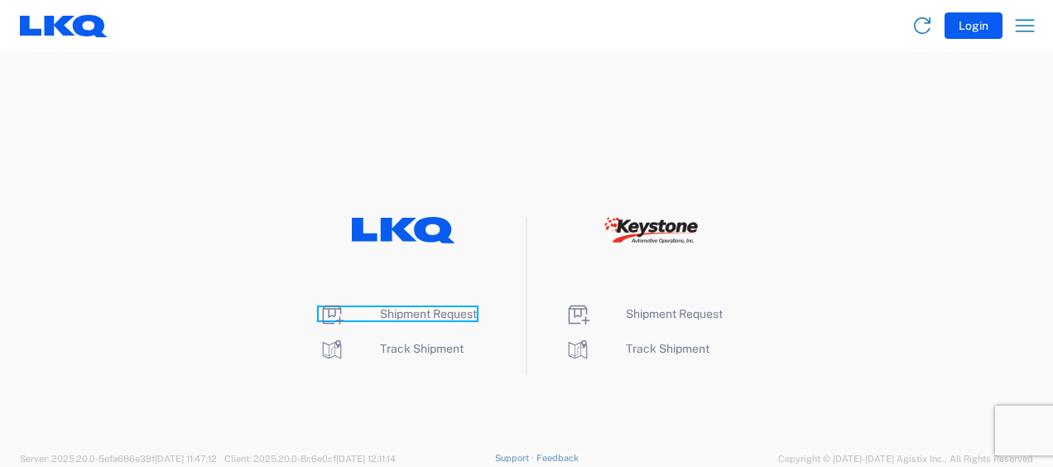
click at [408, 313] on span "Shipment Request" at bounding box center [428, 313] width 97 height 13
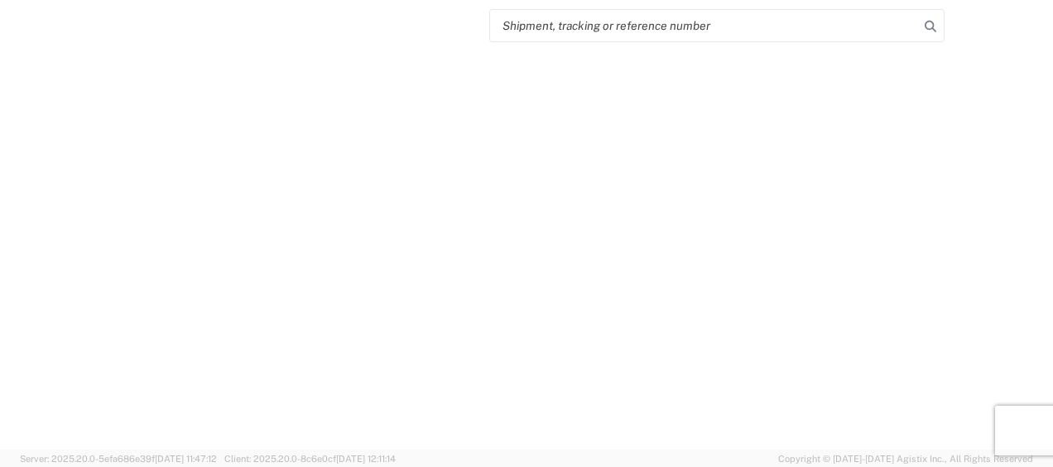
select select "FULL"
select select "LBS"
select select "IN"
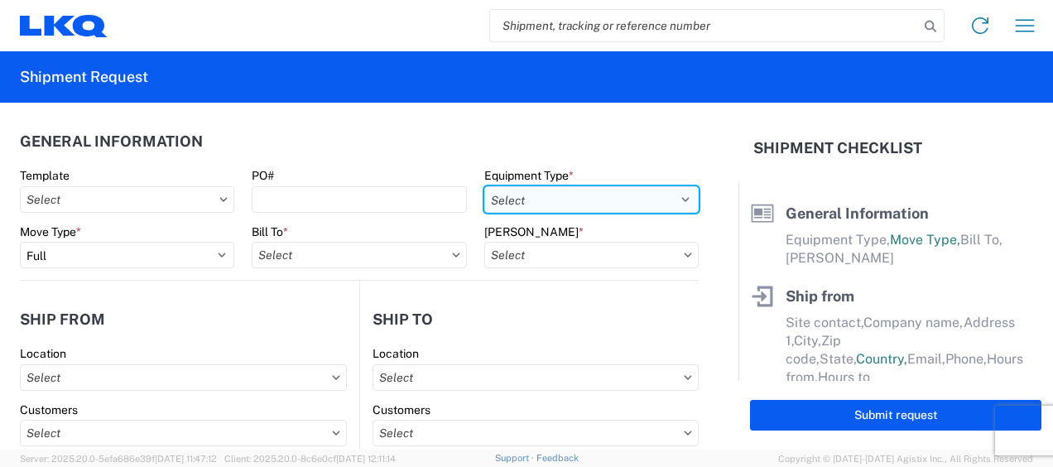
click at [648, 199] on select "Select 53’ Dry Van Flatbed Dropdeck (van) Lowboy (flatbed) Rail" at bounding box center [591, 199] width 214 height 27
select select "STDV"
click at [484, 186] on select "Select 53’ Dry Van Flatbed Dropdeck (van) Lowboy (flatbed) Rail" at bounding box center [591, 199] width 214 height 27
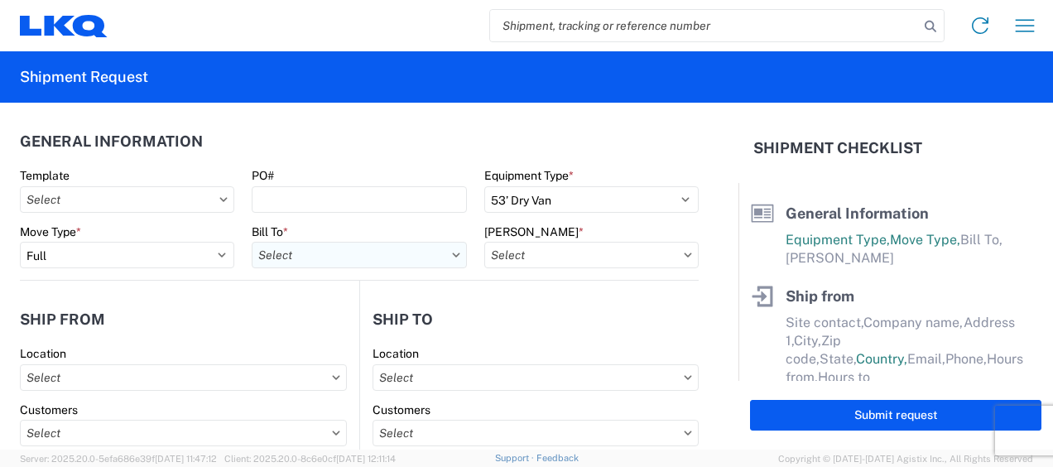
click at [367, 250] on input "text" at bounding box center [359, 255] width 214 height 27
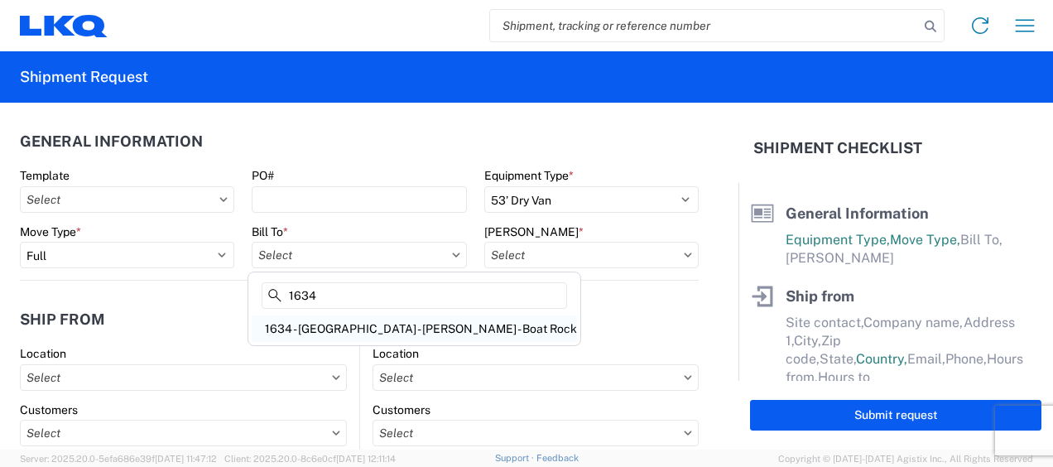
type input "1634"
click at [359, 330] on div "1634 - Atlanta - Knopf - Boat Rock" at bounding box center [414, 329] width 325 height 27
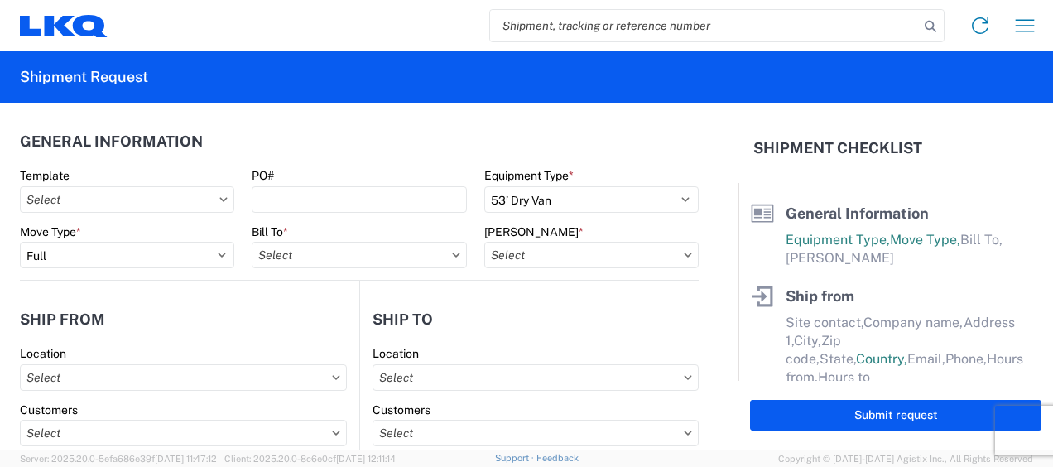
type input "1634 - Atlanta - Knopf - Boat Rock"
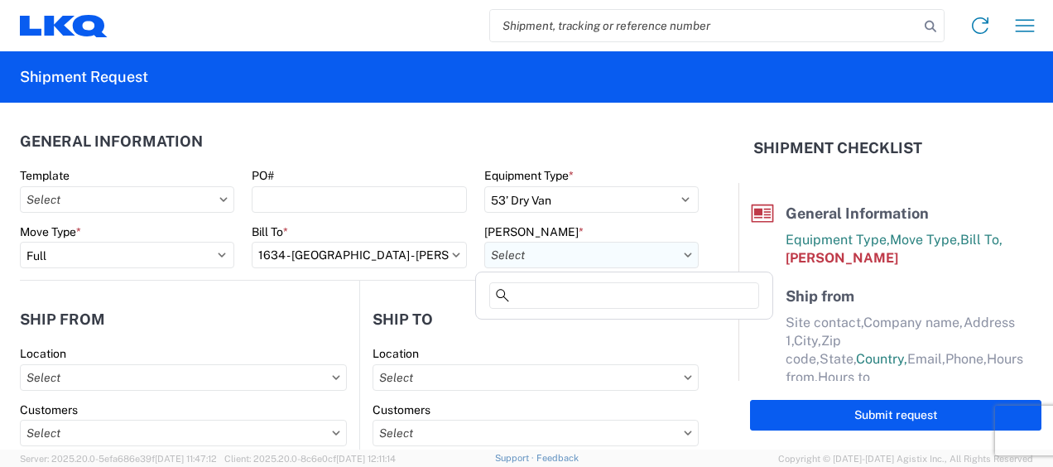
click at [638, 255] on input "text" at bounding box center [591, 255] width 214 height 27
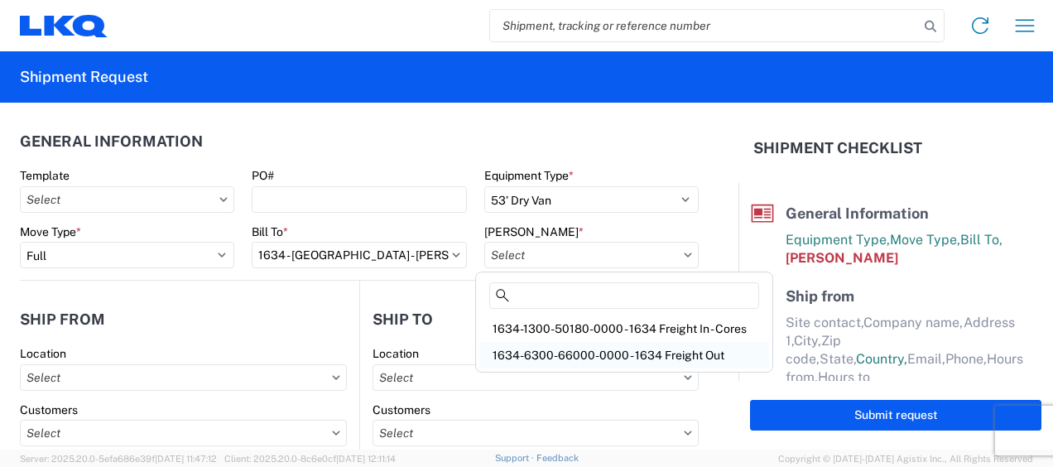
click at [632, 350] on div "1634-6300-66000-0000 - 1634 Freight Out" at bounding box center [624, 355] width 290 height 27
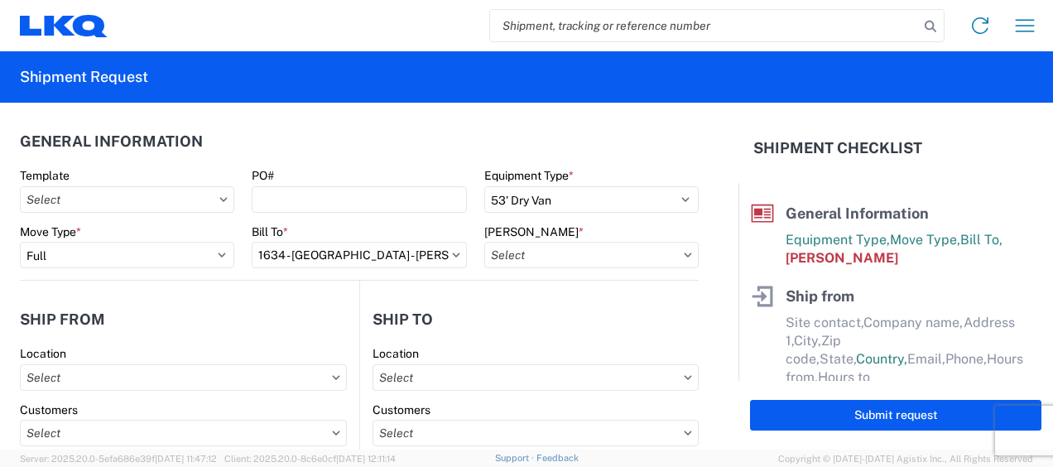
type input "1634-6300-66000-0000 - 1634 Freight Out"
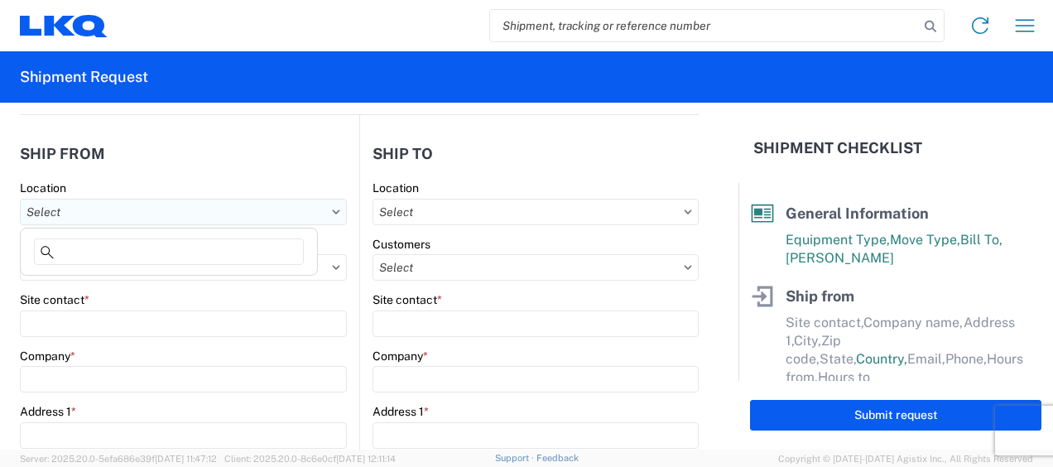
click at [137, 205] on input "text" at bounding box center [183, 212] width 327 height 27
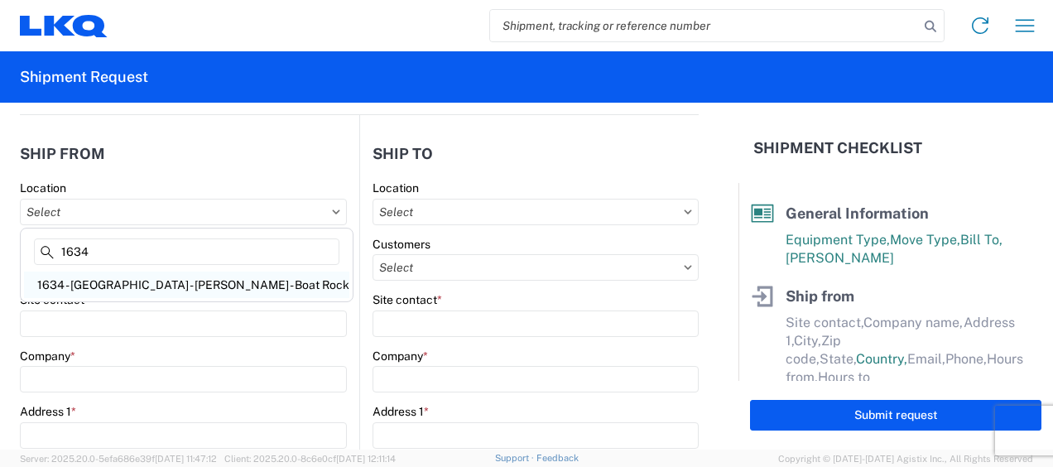
type input "1634"
click at [138, 286] on div "1634 - Atlanta - Knopf - Boat Rock" at bounding box center [186, 285] width 325 height 27
type input "1634 - Atlanta - Knopf - Boat Rock"
type input "LKQ Corporation"
type input "6320 Boat Rock Blvd SW"
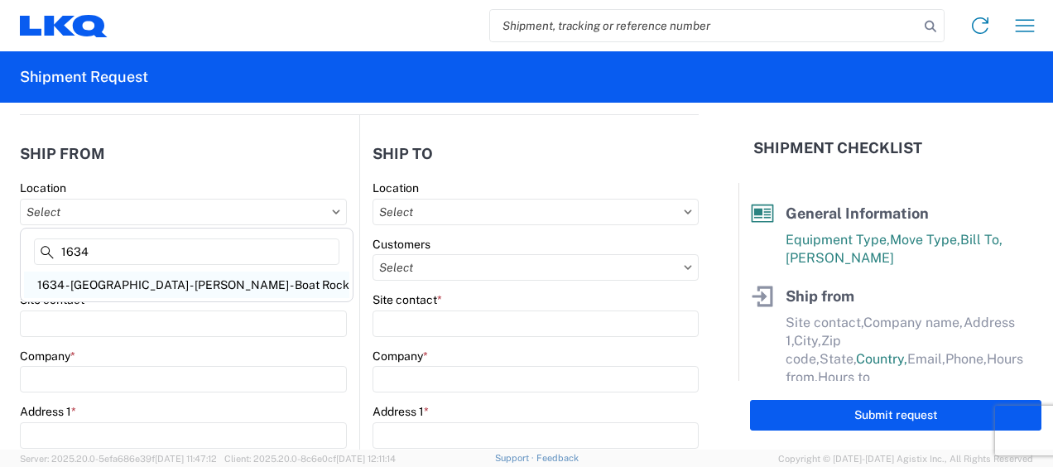
type input "Atlanta"
type input "30336"
select select "GA"
select select "US"
type input "678-399-8501"
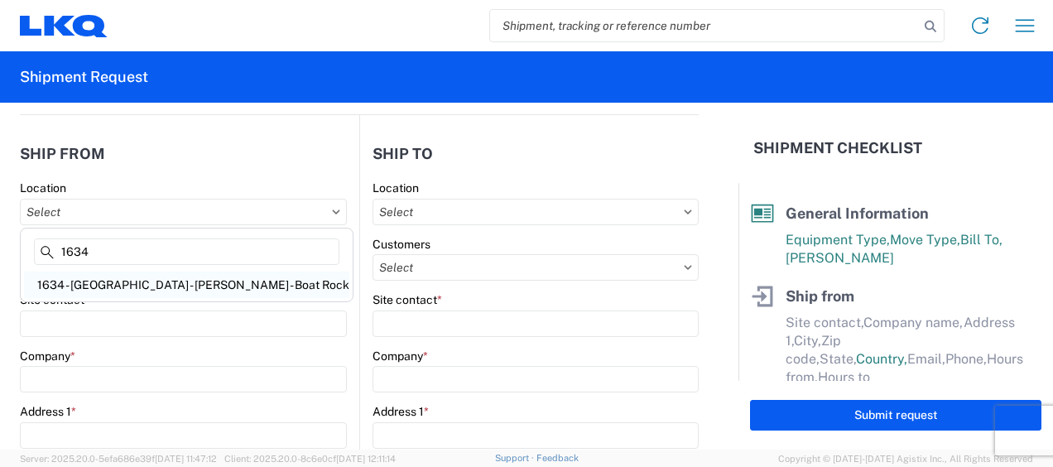
type input "00:00"
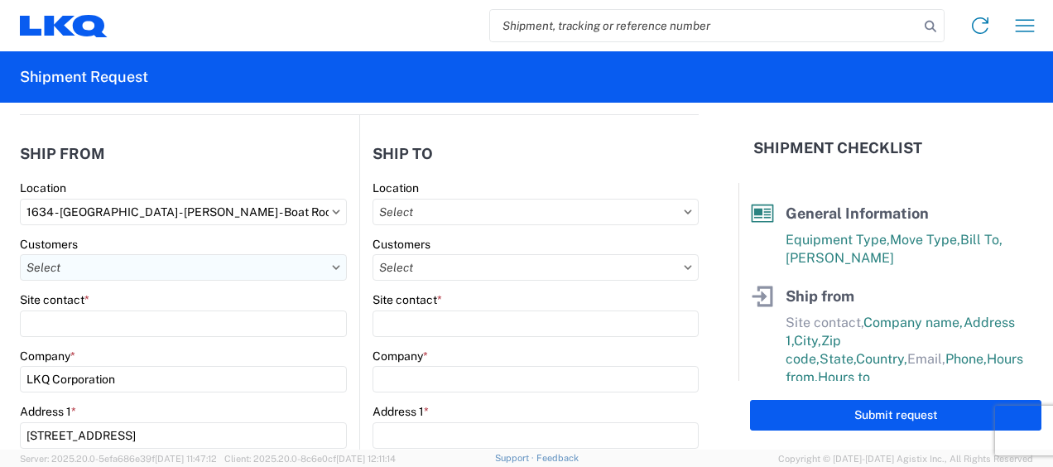
click at [97, 262] on input "text" at bounding box center [183, 267] width 327 height 27
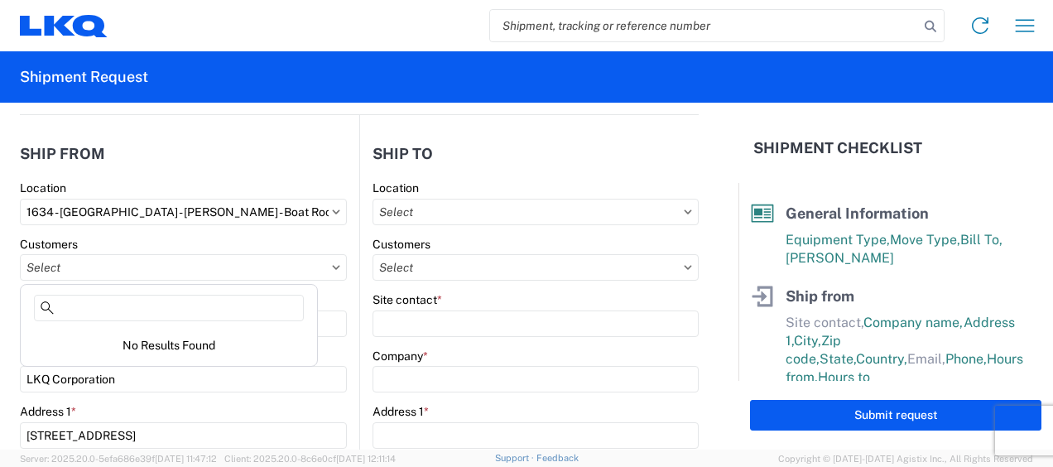
click at [339, 285] on agx-form-control-wrapper-v2 "Customers" at bounding box center [183, 265] width 327 height 56
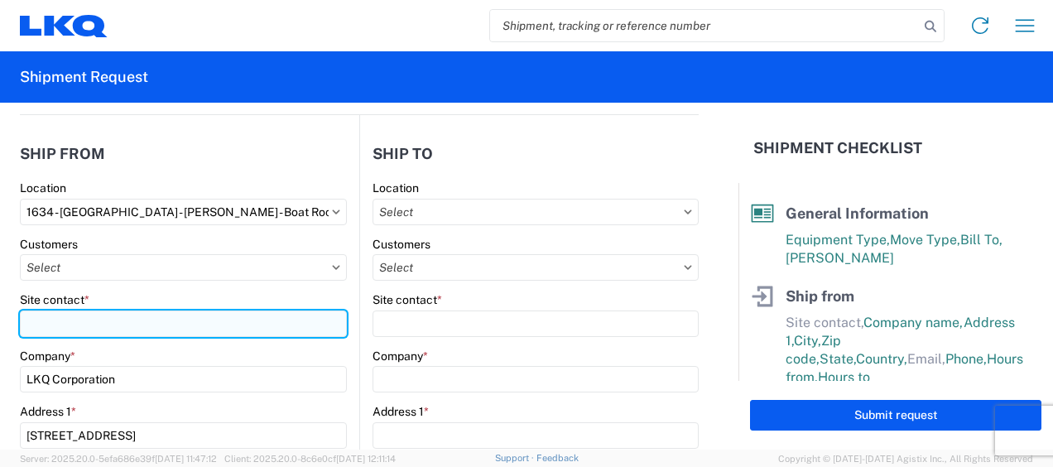
click at [118, 321] on input "Site contact *" at bounding box center [183, 324] width 327 height 27
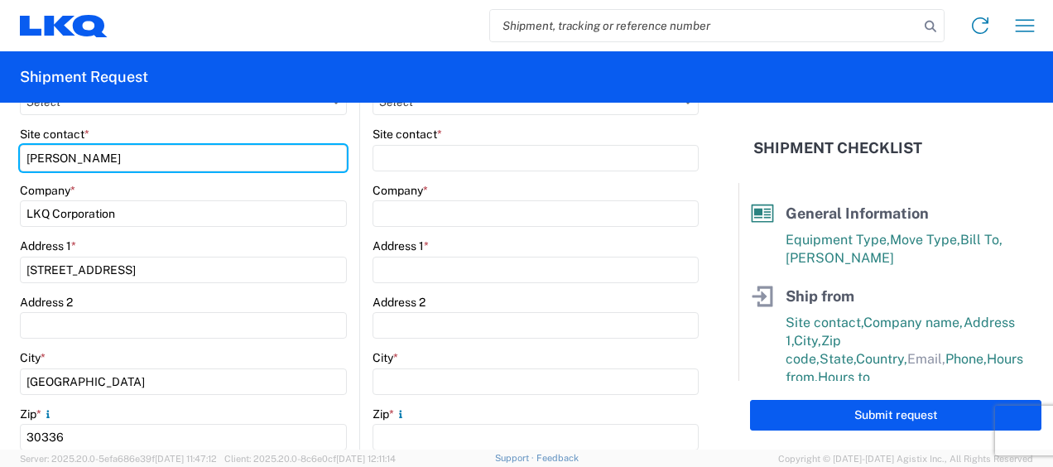
scroll to position [497, 0]
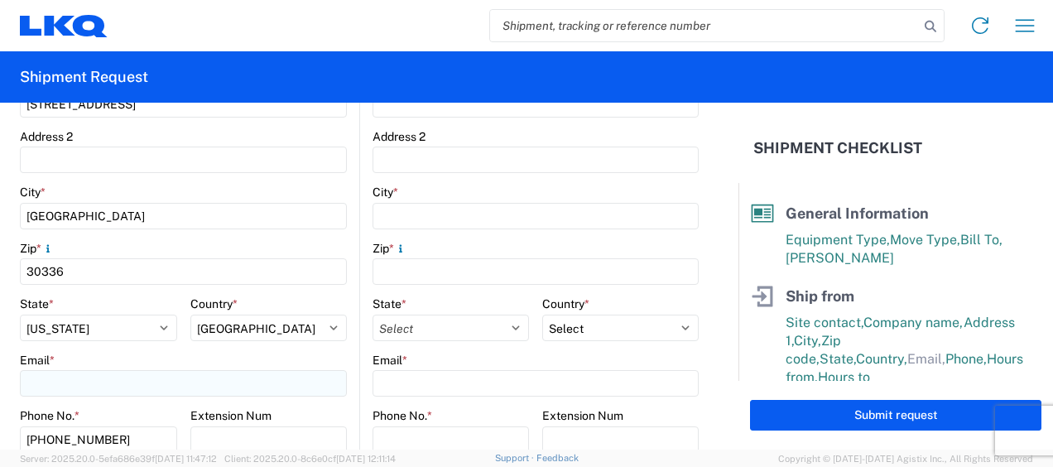
type input "jason v"
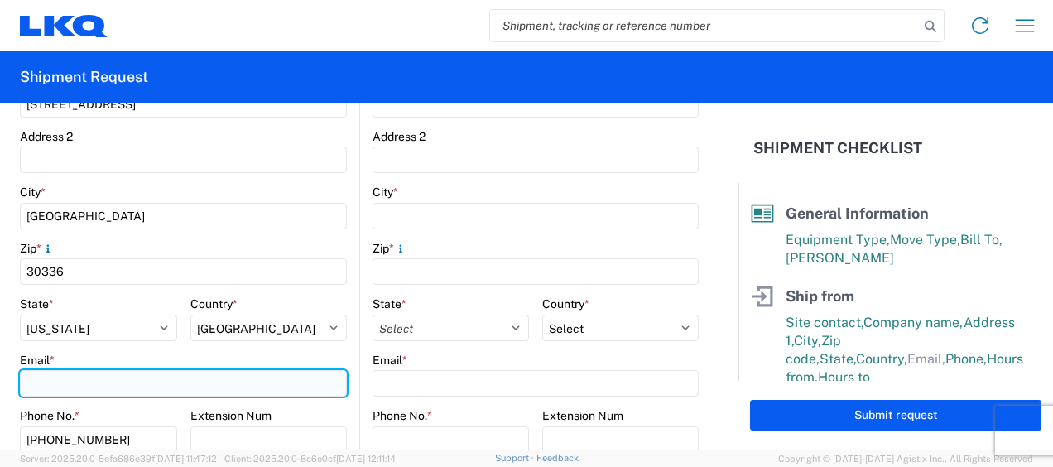
click at [116, 388] on input "Email *" at bounding box center [183, 383] width 327 height 27
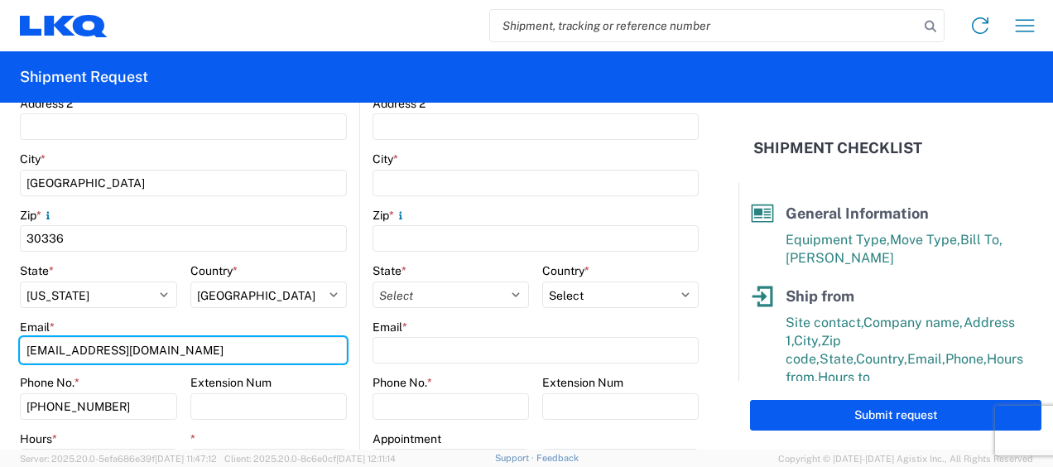
scroll to position [580, 0]
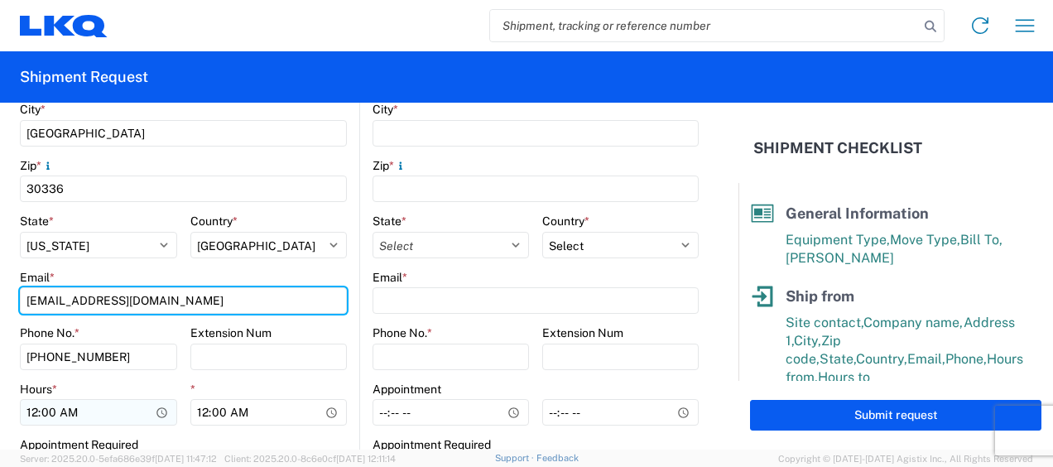
type input "mjvoyles@lkqcorp.com"
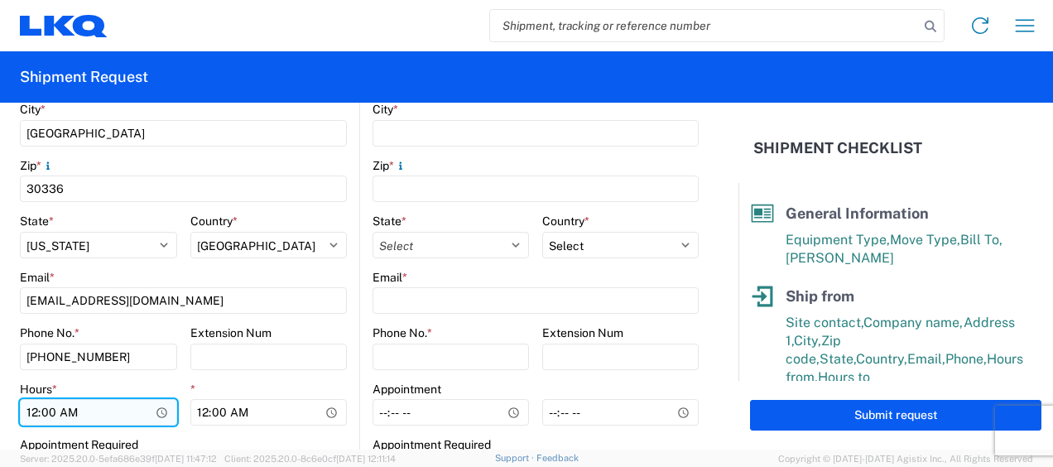
click at [32, 408] on input "00:00" at bounding box center [98, 412] width 157 height 27
type input "07:00"
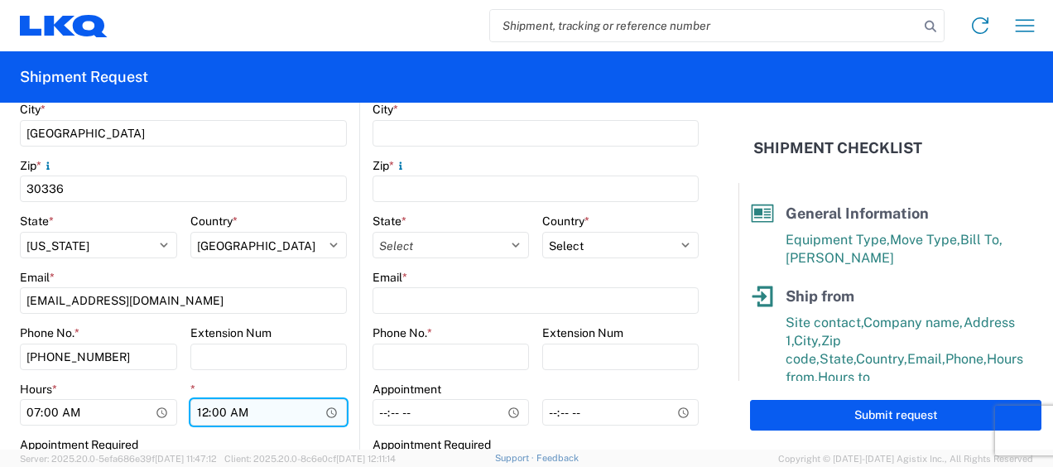
click at [200, 412] on input "00:00" at bounding box center [268, 412] width 157 height 27
type input "11:00"
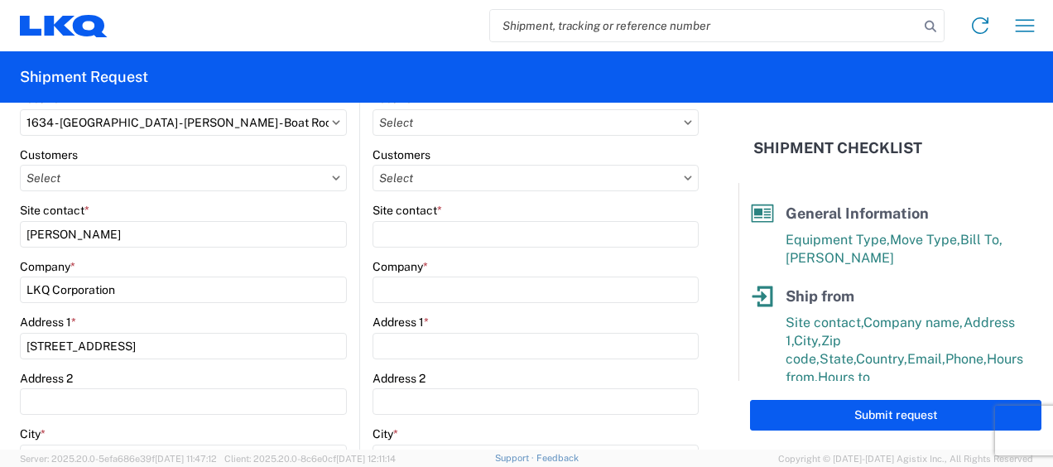
scroll to position [166, 0]
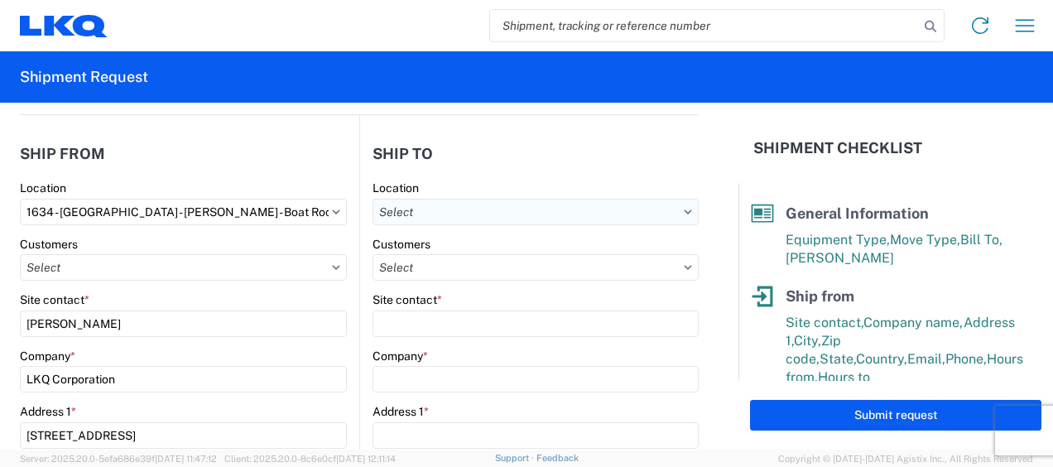
click at [650, 207] on input "text" at bounding box center [536, 212] width 326 height 27
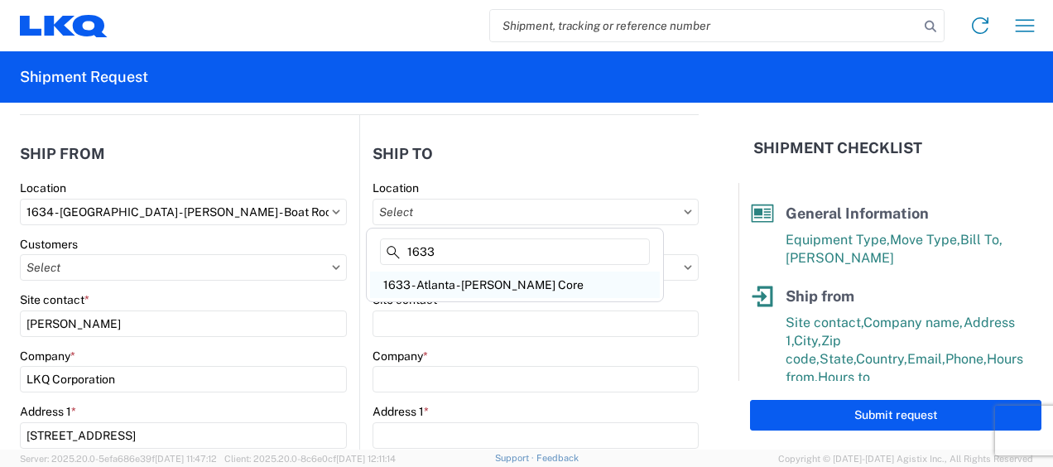
type input "1633"
click at [464, 289] on div "1633 - Atlanta - Knopf Core" at bounding box center [515, 285] width 290 height 27
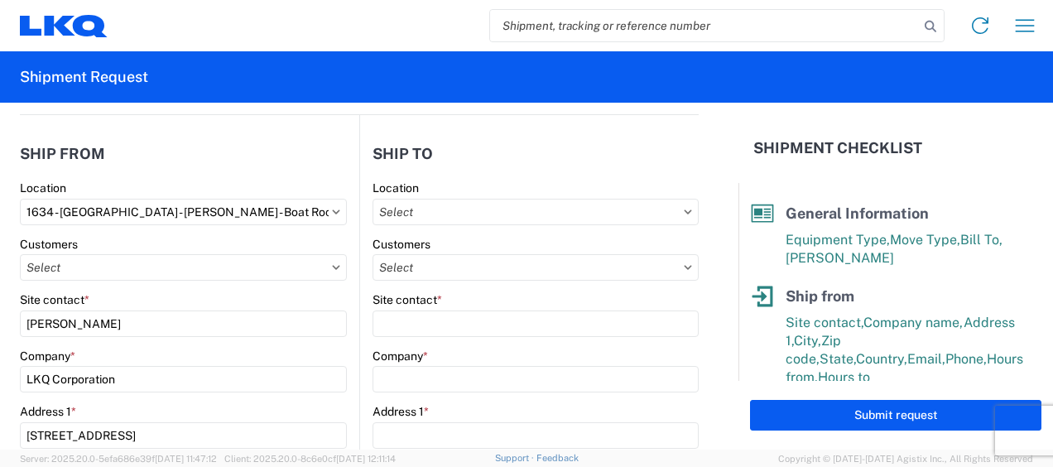
type input "1633 - Atlanta - Knopf Core"
type input "LKQ Corporation"
type input "4585 Frederick Dr SW"
type input "Atlanta"
type input "30336"
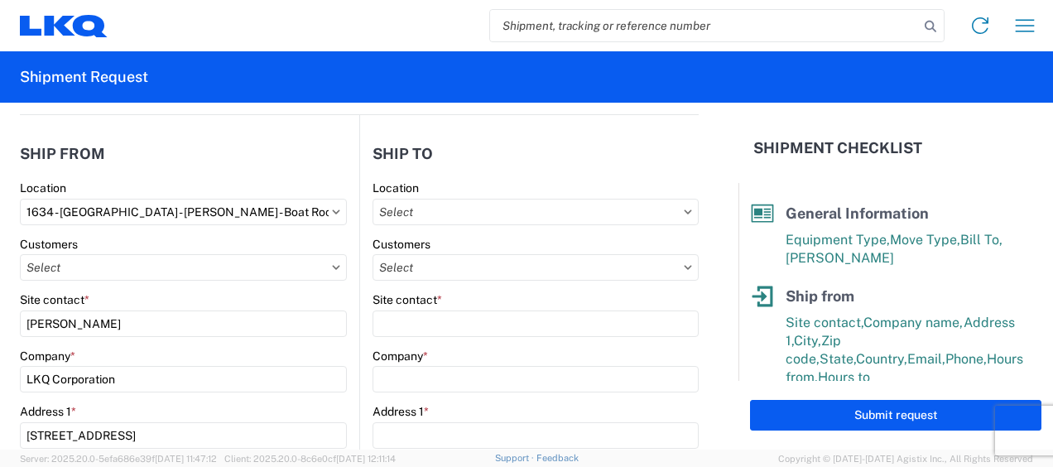
select select "US"
type input "404-293-3715"
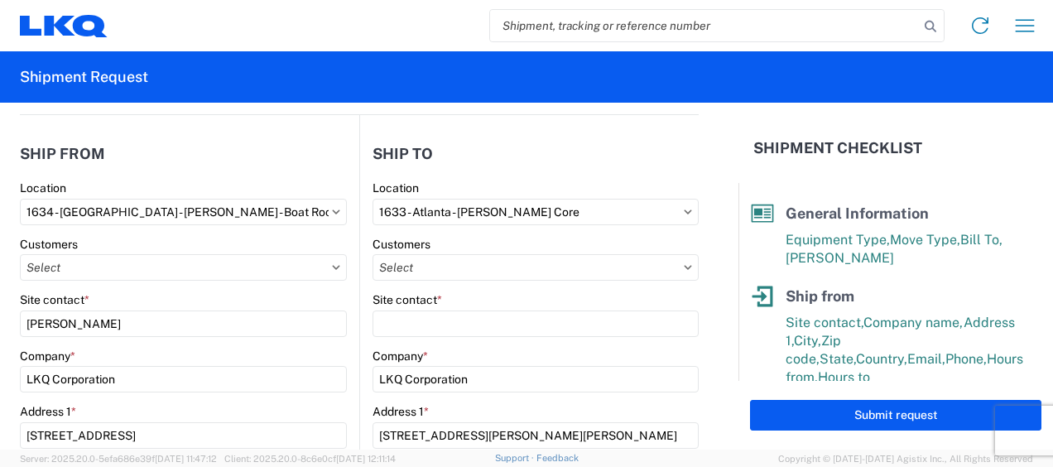
select select
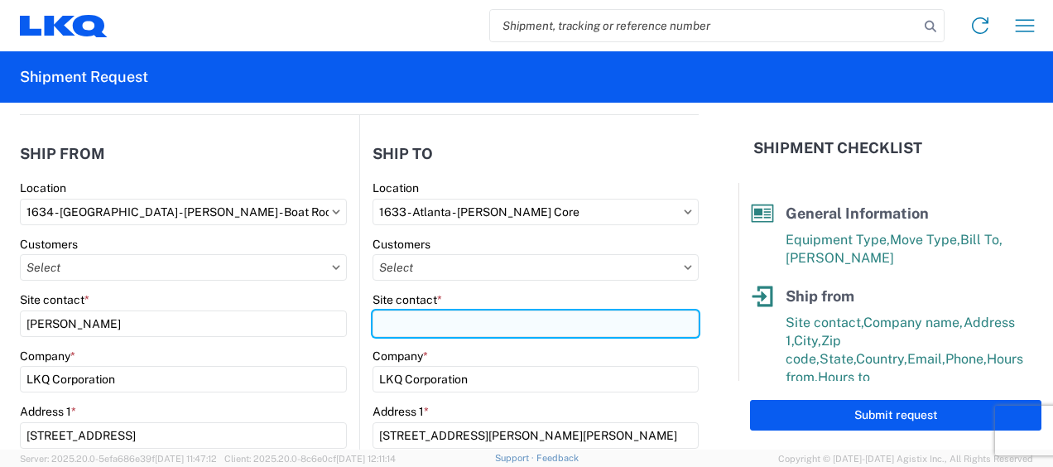
click at [458, 314] on input "Site contact *" at bounding box center [536, 324] width 326 height 27
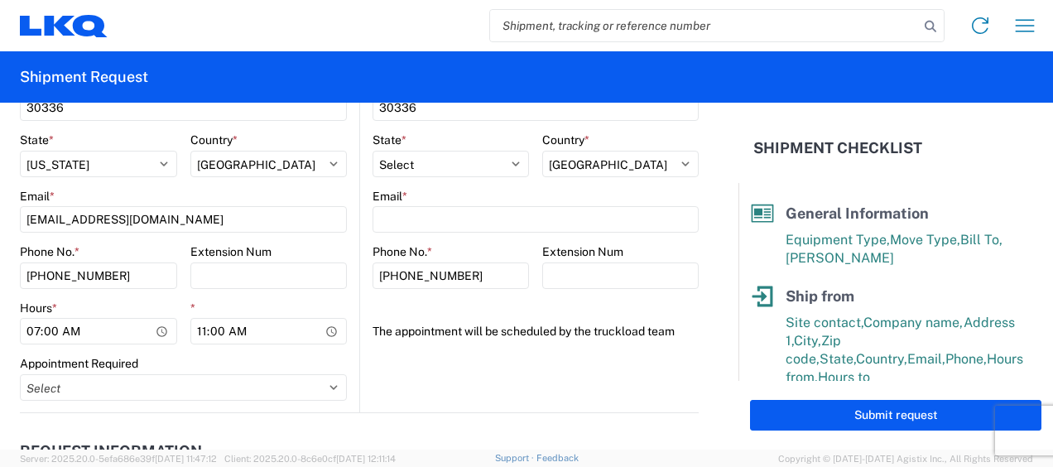
scroll to position [663, 0]
type input "rafael lopez"
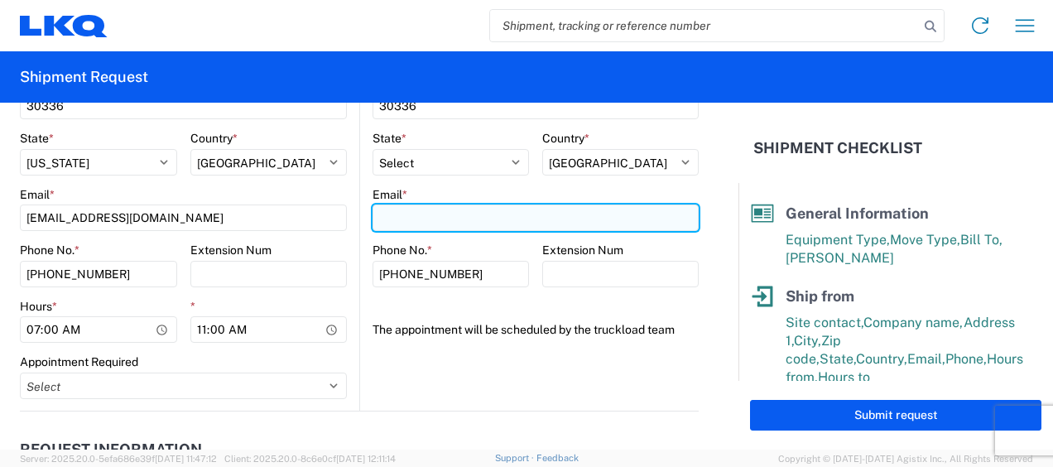
click at [419, 219] on input "Email *" at bounding box center [536, 218] width 326 height 27
type input "rafxlopez@lkqcorp.com"
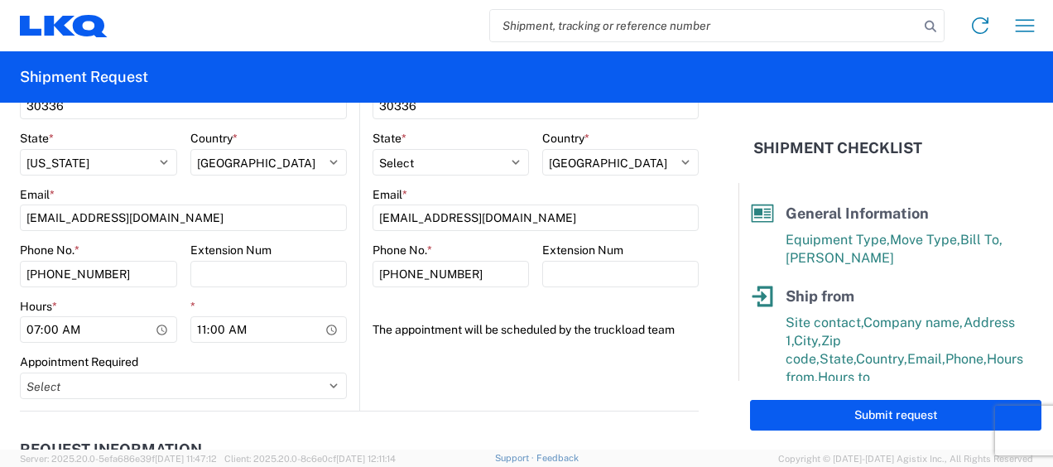
type input "jason voyles"
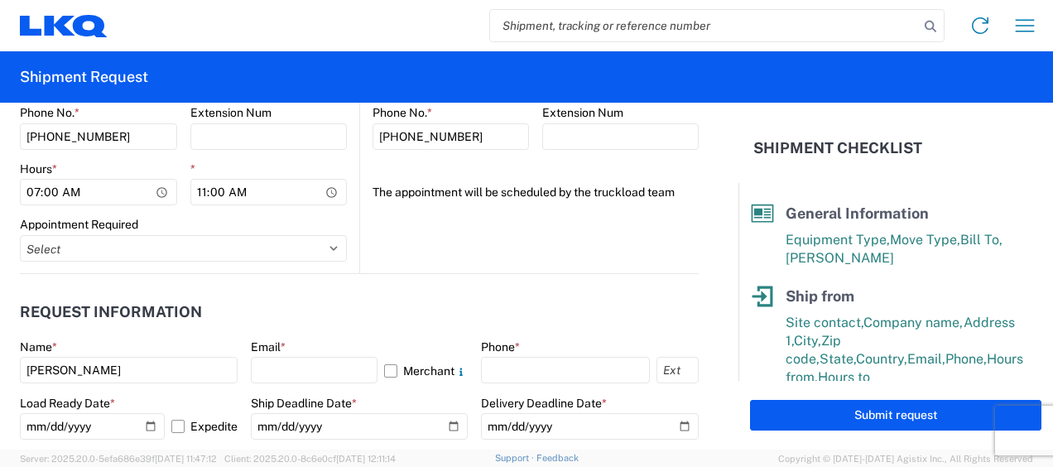
scroll to position [911, 0]
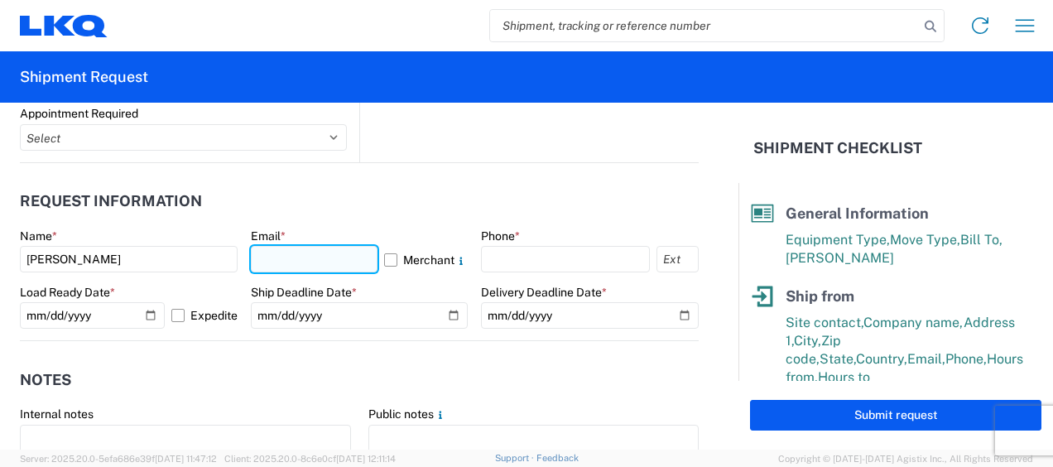
click at [335, 261] on input "text" at bounding box center [315, 259] width 128 height 27
type input "mjvoyles@lkqcorp.com"
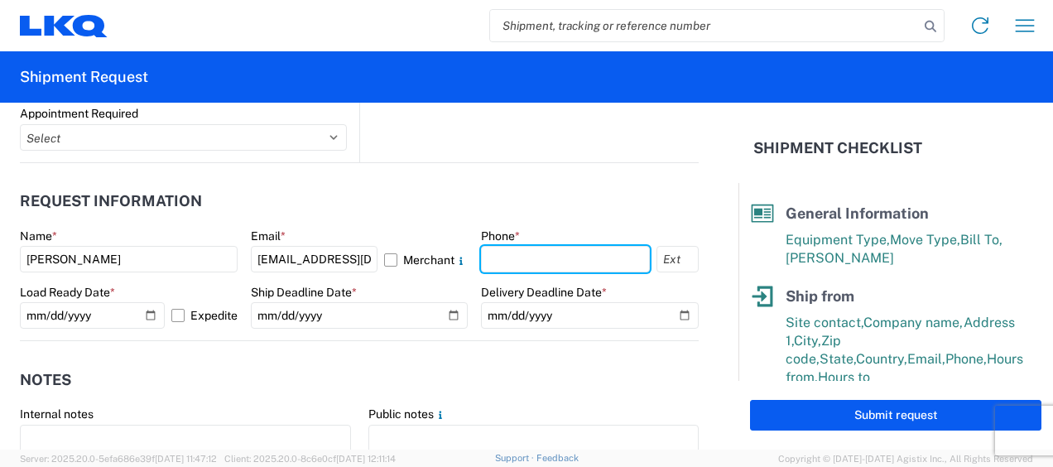
type input "6783998501"
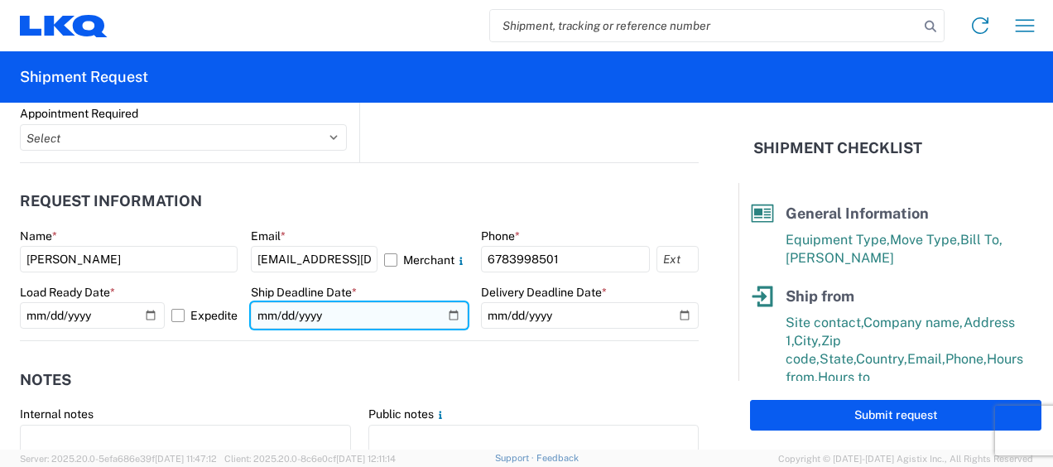
click at [267, 314] on input "date" at bounding box center [360, 315] width 218 height 27
type input "2025-10-09"
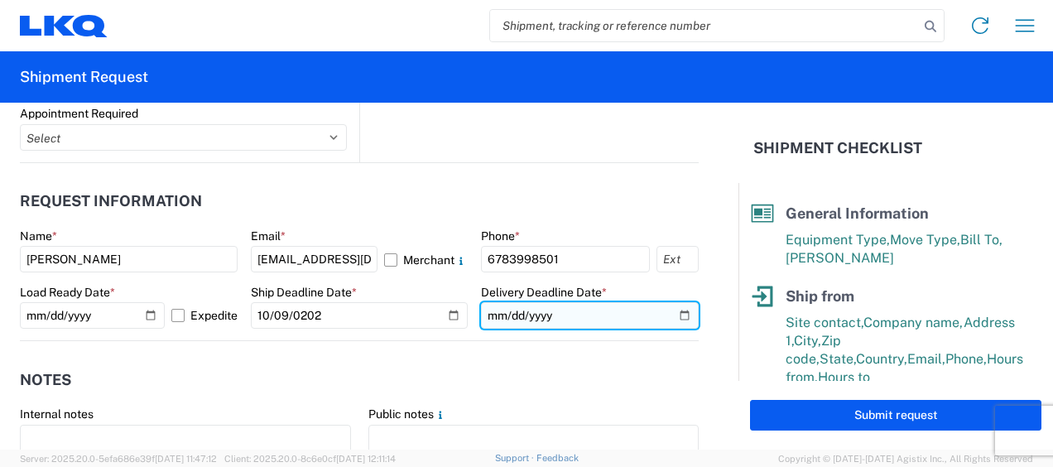
click at [493, 315] on input "date" at bounding box center [590, 315] width 218 height 27
type input "2025-10-09"
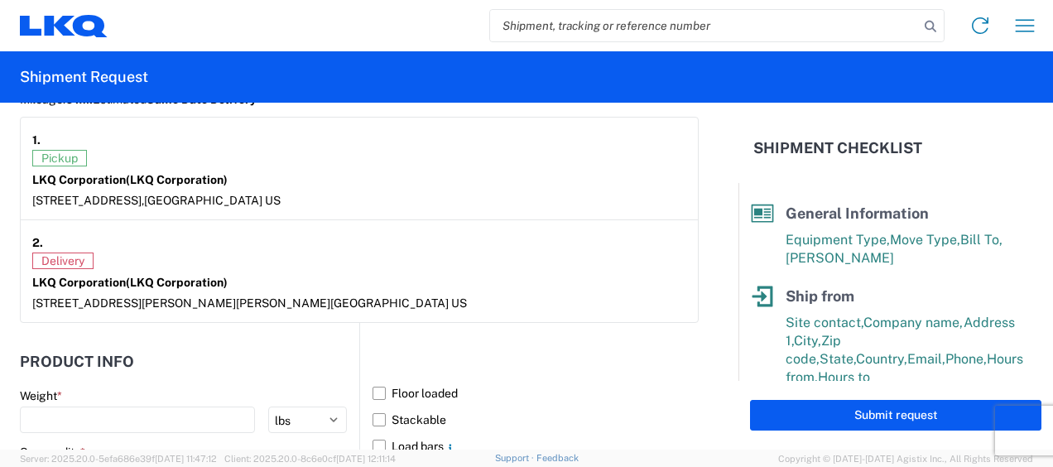
scroll to position [1491, 0]
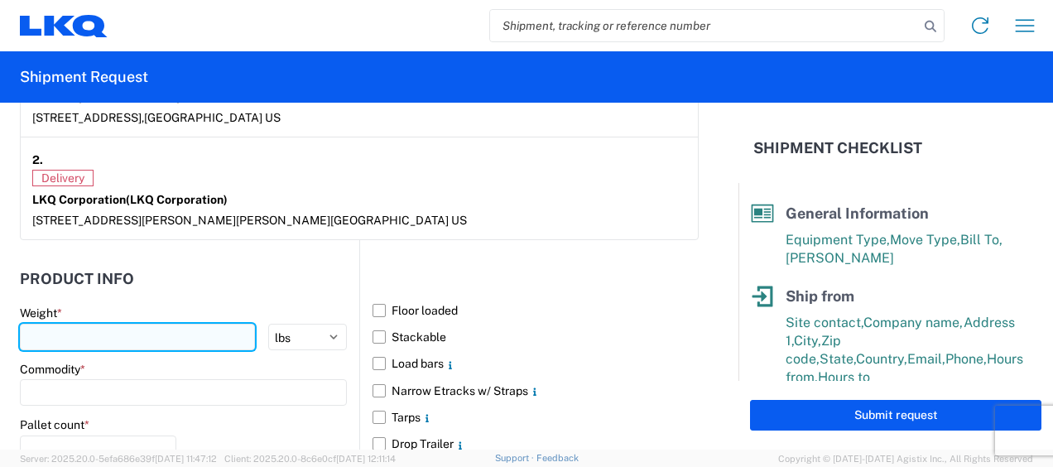
click at [176, 326] on input "number" at bounding box center [137, 337] width 235 height 27
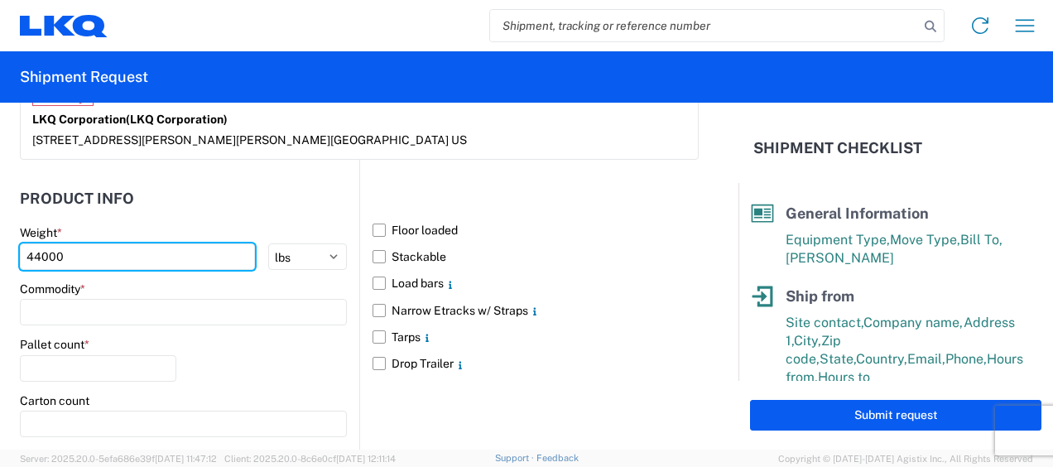
scroll to position [1656, 0]
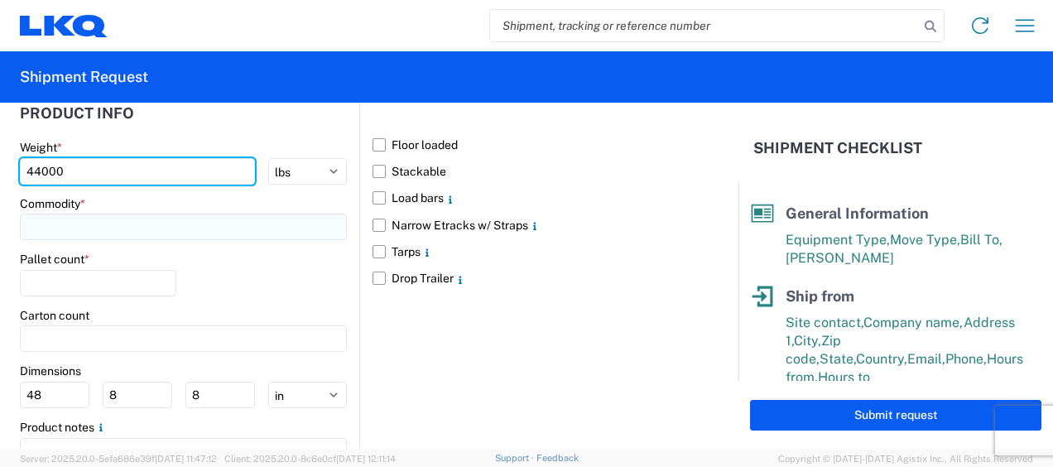
type input "44000"
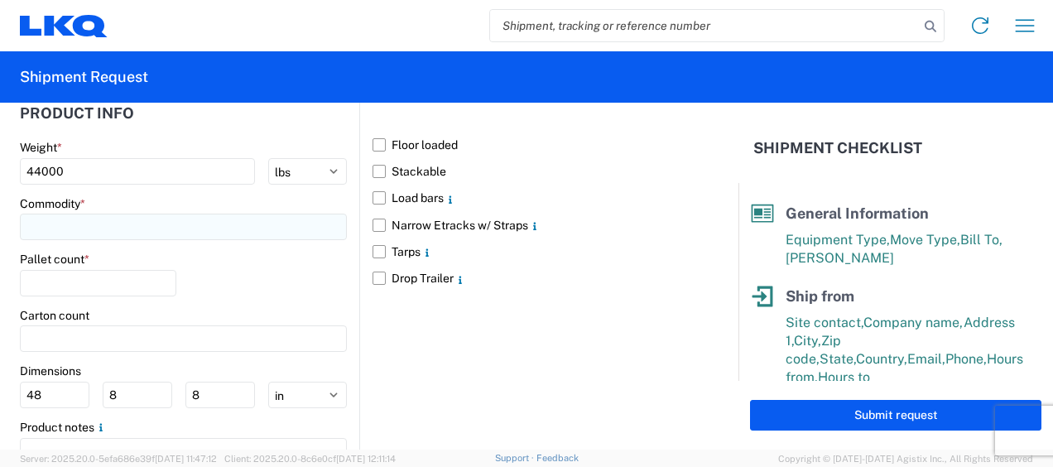
click at [153, 220] on input at bounding box center [183, 227] width 327 height 27
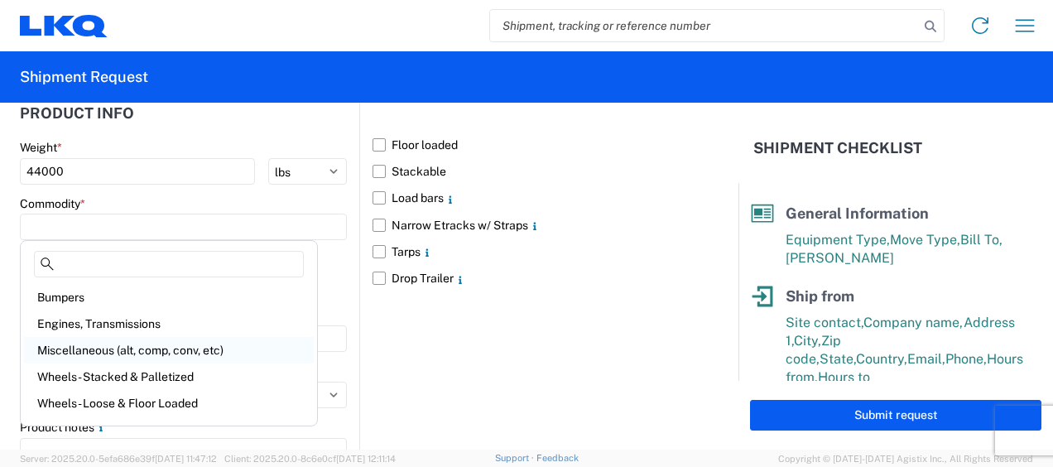
click at [142, 348] on div "Miscellaneous (alt, comp, conv, etc)" at bounding box center [169, 350] width 290 height 27
type input "Miscellaneous (alt, comp, conv, etc)"
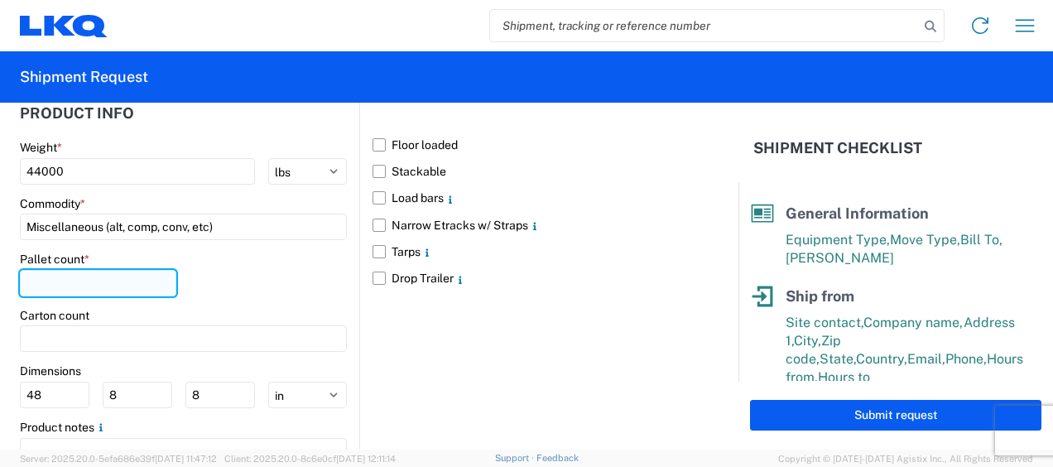
click at [76, 282] on input "number" at bounding box center [98, 283] width 157 height 27
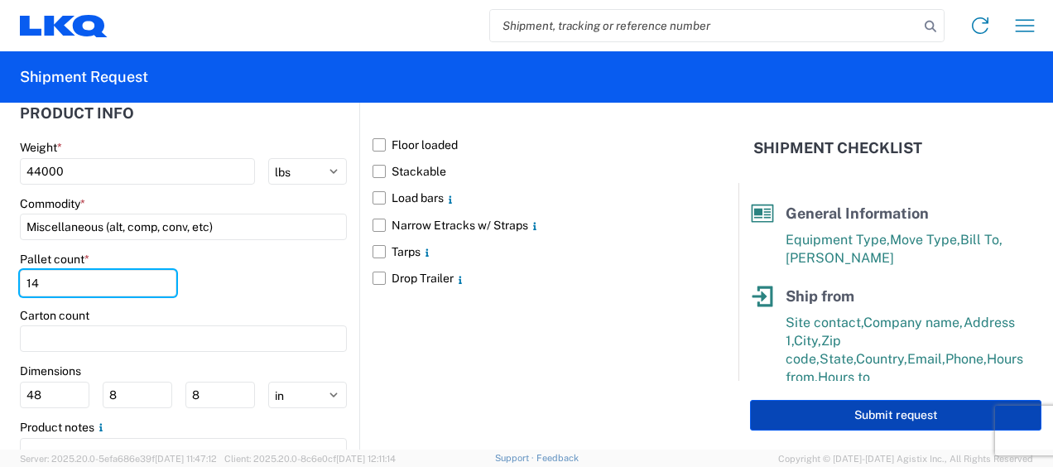
type input "14"
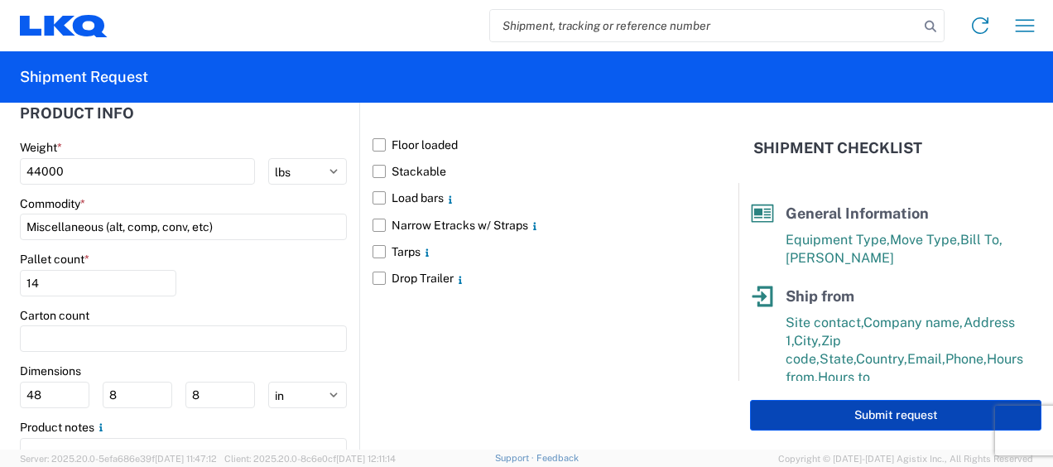
click at [896, 414] on button "Submit request" at bounding box center [896, 415] width 292 height 31
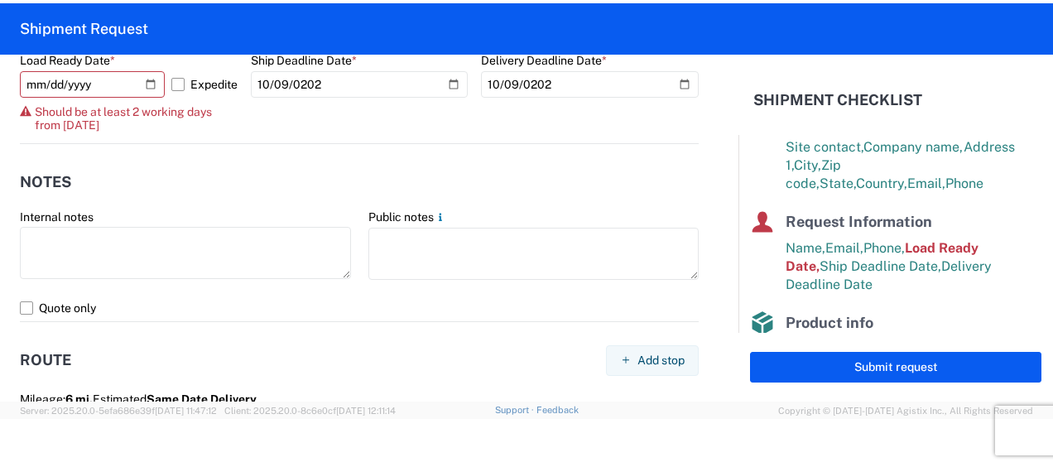
scroll to position [1027, 0]
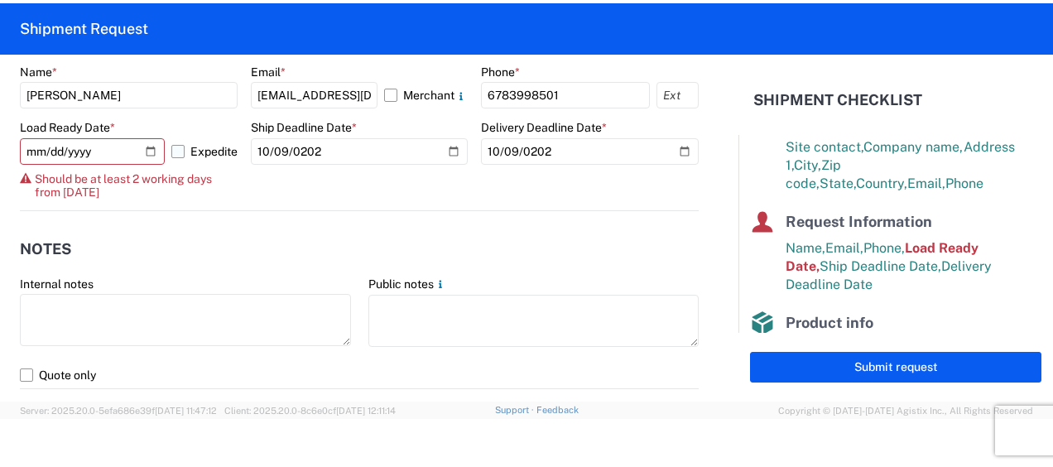
click at [176, 147] on label "Expedite" at bounding box center [204, 151] width 66 height 27
click at [0, 0] on input "Expedite" at bounding box center [0, 0] width 0 height 0
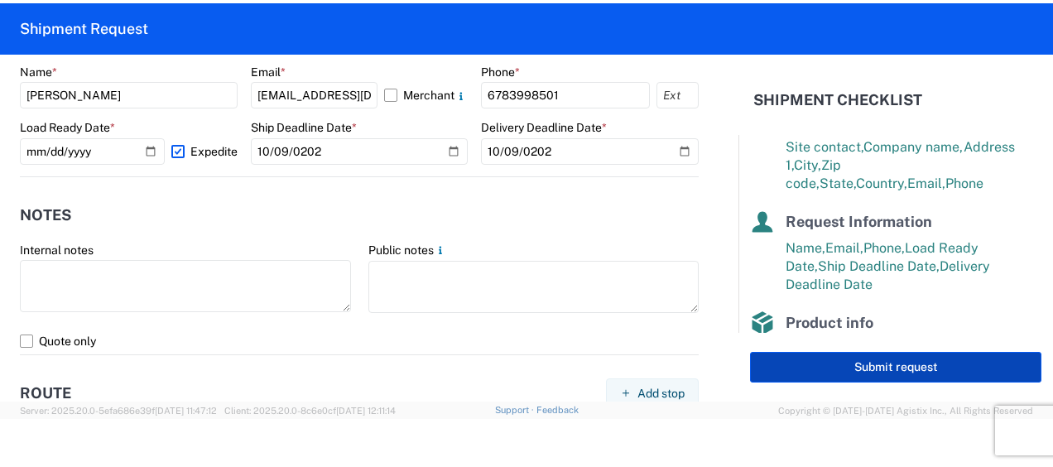
click at [897, 371] on button "Submit request" at bounding box center [896, 367] width 292 height 31
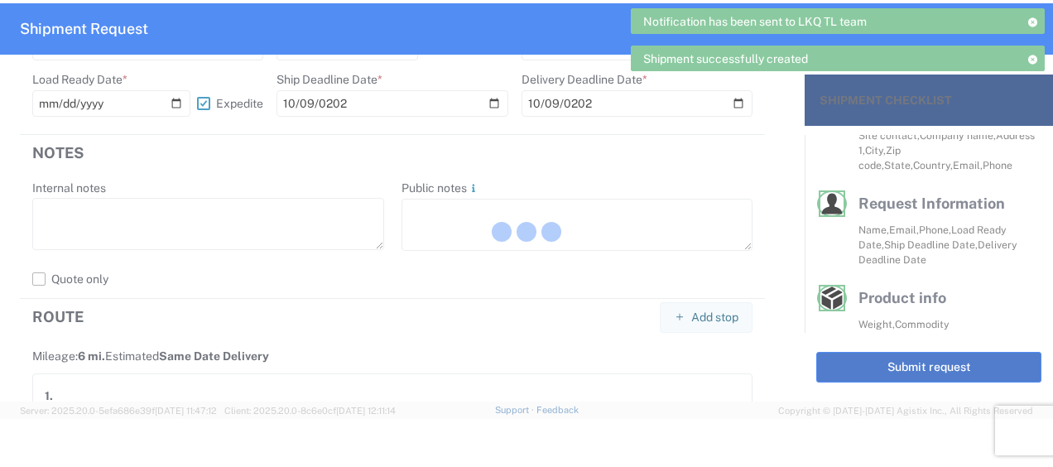
scroll to position [227, 0]
